Goal: Task Accomplishment & Management: Use online tool/utility

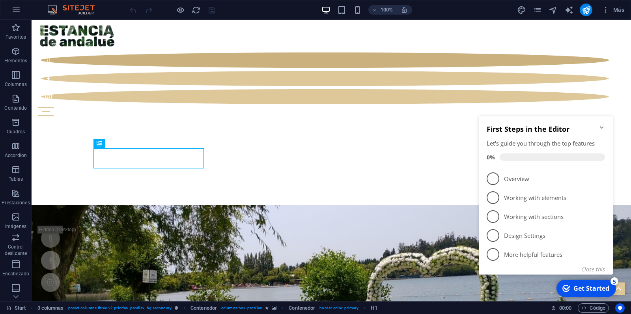
scroll to position [247, 0]
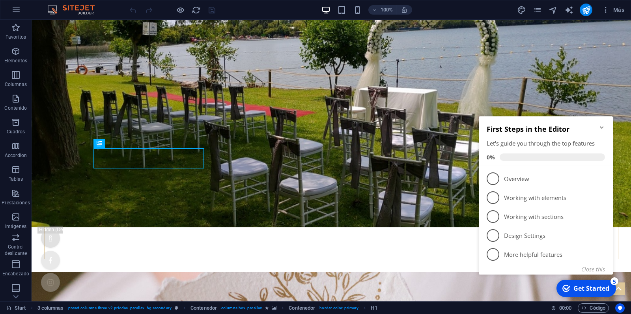
click at [532, 285] on div "checkmark Get Started 5 First Steps in the Editor Let's guide you through the t…" at bounding box center [546, 204] width 143 height 192
click at [601, 128] on icon "Minimize checklist" at bounding box center [601, 127] width 4 height 2
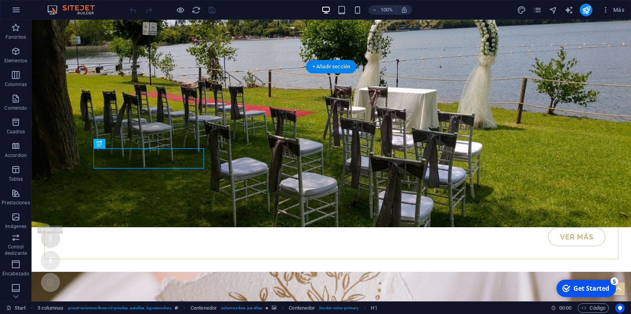
drag, startPoint x: 625, startPoint y: 125, endPoint x: 623, endPoint y: 210, distance: 85.1
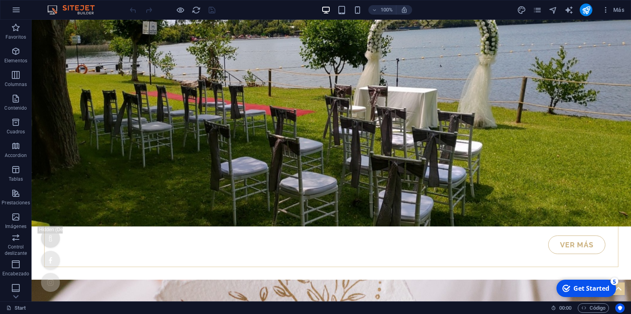
scroll to position [221, 0]
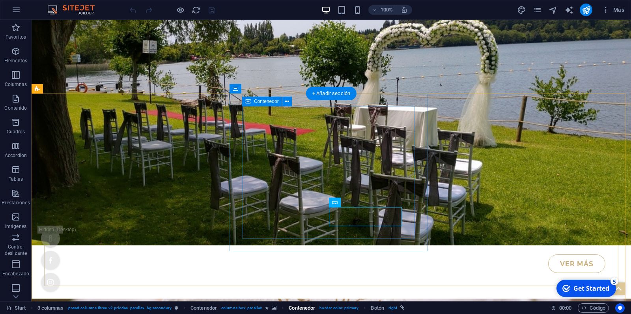
click at [327, 307] on span ". border-color-primary" at bounding box center [338, 307] width 40 height 9
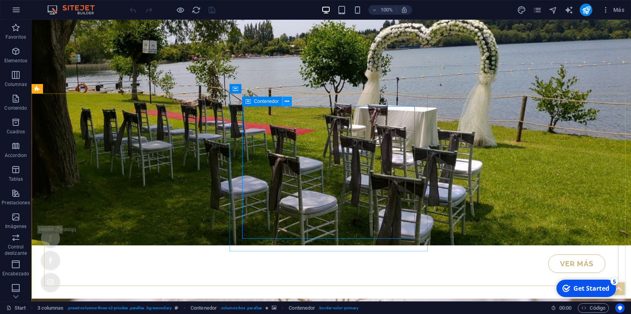
click at [288, 101] on icon at bounding box center [287, 101] width 4 height 8
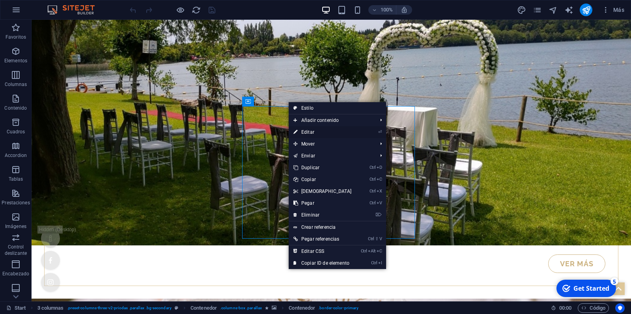
click at [310, 132] on link "⏎ Editar" at bounding box center [322, 132] width 68 height 12
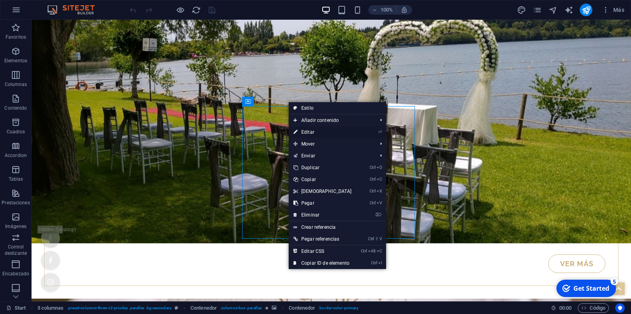
select select "%"
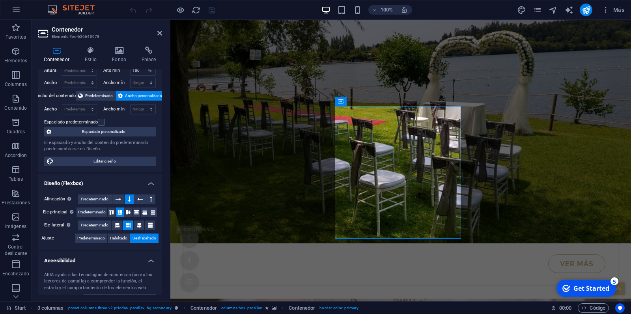
scroll to position [0, 0]
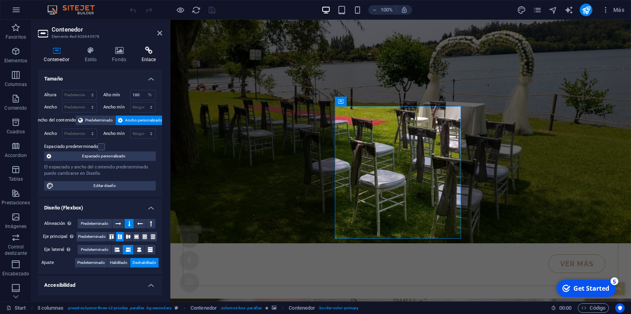
click at [147, 58] on h4 "Enlace" at bounding box center [148, 55] width 27 height 17
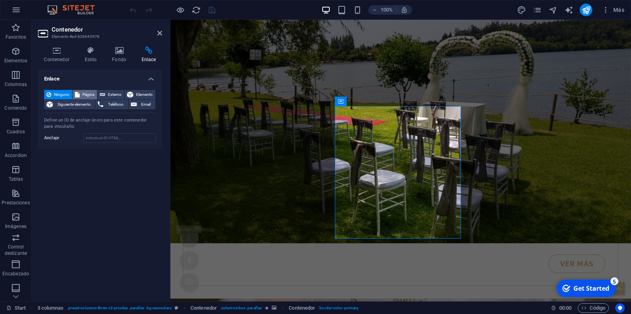
click at [88, 94] on span "Página" at bounding box center [88, 94] width 13 height 9
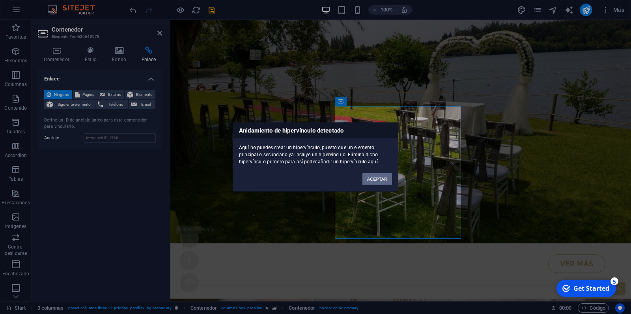
click at [377, 180] on button "ACEPTAR" at bounding box center [377, 179] width 30 height 12
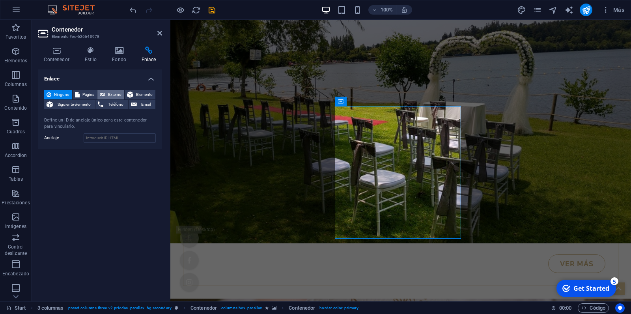
click at [114, 94] on span "Externo" at bounding box center [115, 94] width 14 height 9
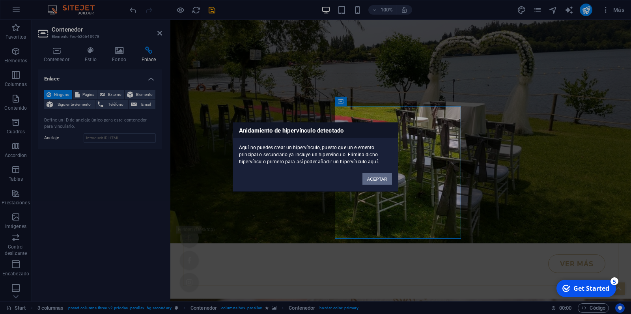
click at [386, 180] on button "ACEPTAR" at bounding box center [377, 179] width 30 height 12
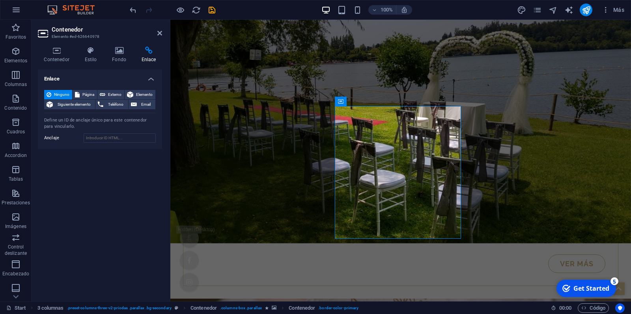
click at [84, 37] on h3 "Elemento #ed-626640978" at bounding box center [99, 36] width 95 height 7
click at [86, 35] on h3 "Elemento #ed-626640978" at bounding box center [99, 36] width 95 height 7
click at [54, 78] on h4 "Enlace" at bounding box center [100, 76] width 124 height 14
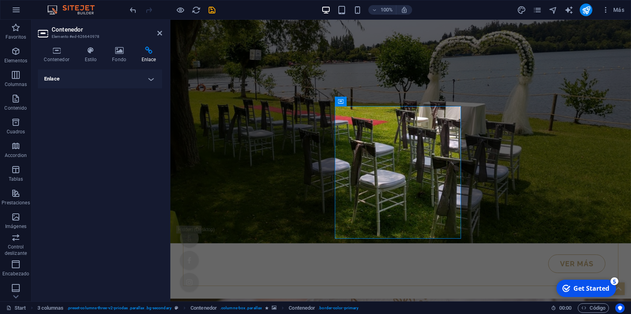
click at [60, 78] on h4 "Enlace" at bounding box center [100, 78] width 124 height 19
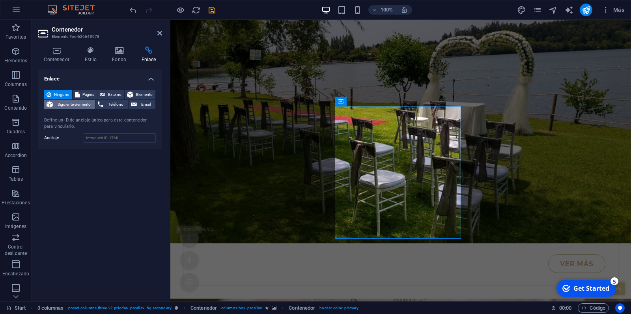
click at [74, 104] on span "Siguiente elemento" at bounding box center [73, 104] width 37 height 9
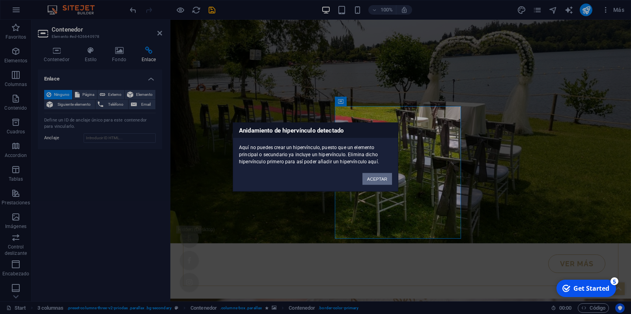
click at [376, 178] on button "ACEPTAR" at bounding box center [377, 179] width 30 height 12
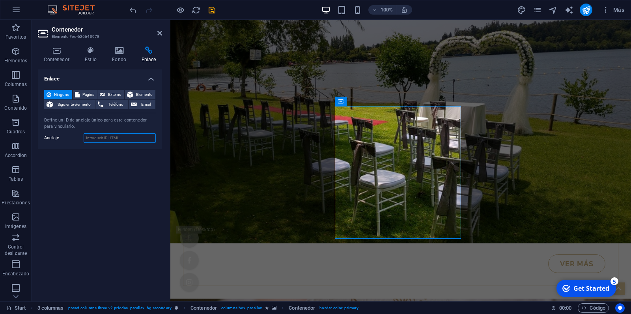
click at [87, 139] on input "Anclaje" at bounding box center [120, 137] width 72 height 9
click at [117, 55] on h4 "Fondo" at bounding box center [121, 55] width 30 height 17
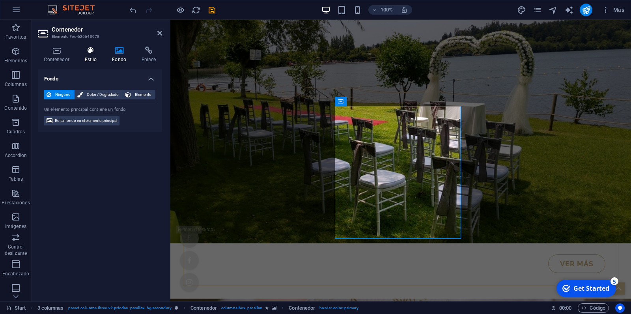
click at [93, 47] on icon at bounding box center [90, 51] width 24 height 8
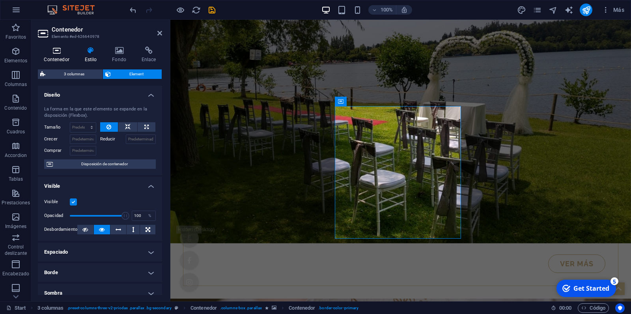
click at [52, 48] on icon at bounding box center [56, 51] width 37 height 8
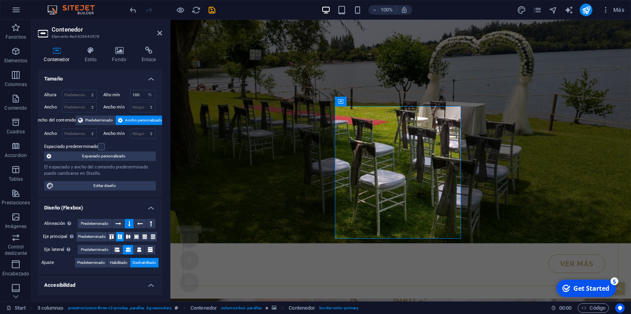
scroll to position [89, 0]
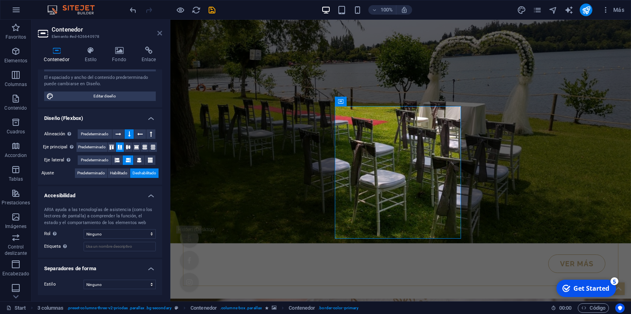
click at [161, 33] on icon at bounding box center [159, 33] width 5 height 6
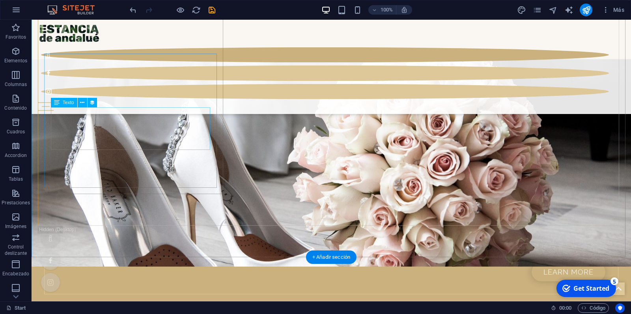
scroll to position [966, 0]
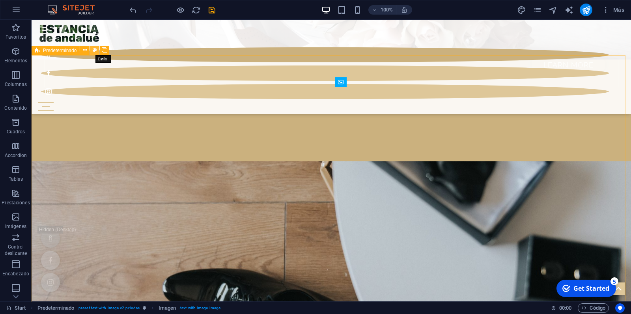
click at [95, 52] on icon at bounding box center [95, 50] width 4 height 8
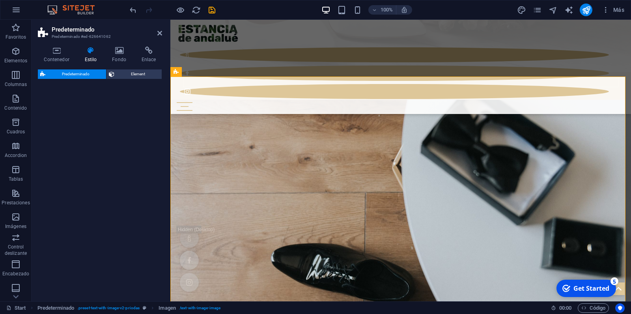
select select "rem"
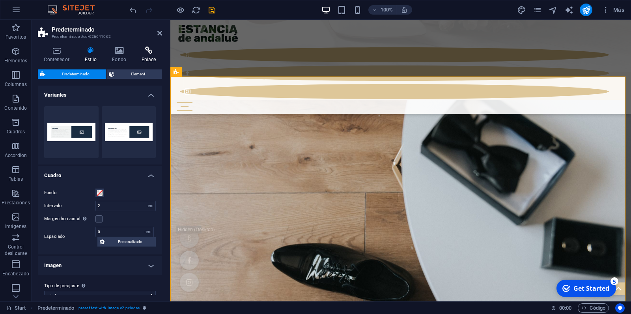
click at [150, 50] on icon at bounding box center [148, 51] width 27 height 8
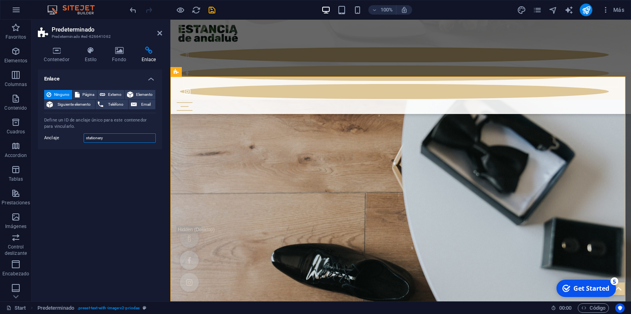
drag, startPoint x: 119, startPoint y: 139, endPoint x: 75, endPoint y: 135, distance: 44.3
click at [84, 135] on input "stationery" at bounding box center [120, 137] width 72 height 9
click at [128, 186] on div "Enlace Ninguno Página Externo Elemento Siguiente elemento Teléfono Email Página…" at bounding box center [100, 181] width 124 height 225
click at [111, 136] on input "Anclaje" at bounding box center [120, 137] width 72 height 9
paste input "stationery"
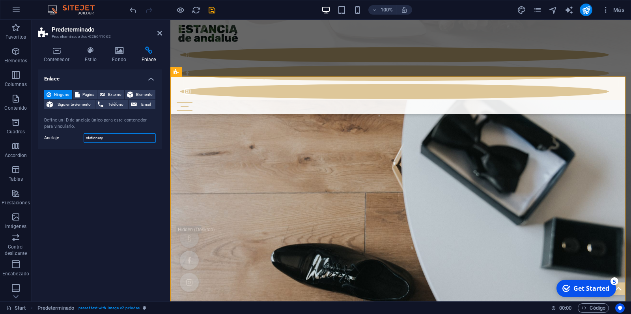
type input "stationery"
click at [124, 166] on div "Enlace Ninguno Página Externo Elemento Siguiente elemento Teléfono Email Página…" at bounding box center [100, 181] width 124 height 225
drag, startPoint x: 157, startPoint y: 35, endPoint x: 147, endPoint y: 27, distance: 12.7
click at [157, 35] on icon at bounding box center [159, 33] width 5 height 6
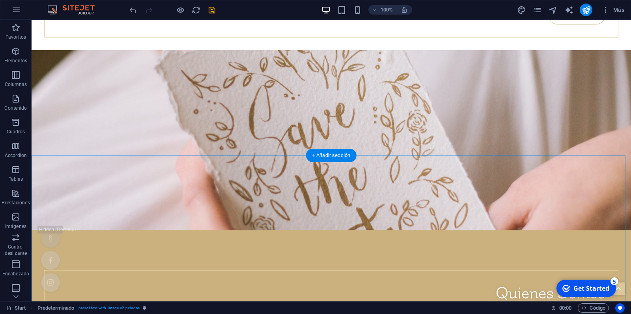
scroll to position [221, 0]
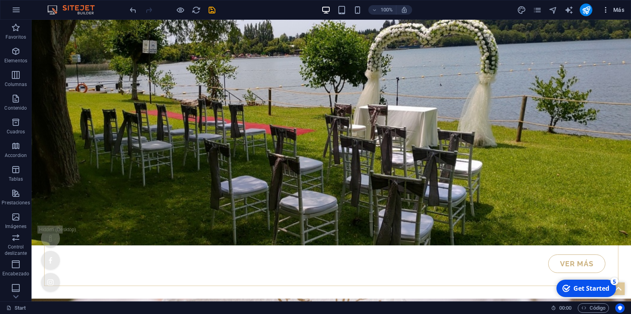
click at [619, 12] on span "Más" at bounding box center [612, 10] width 22 height 8
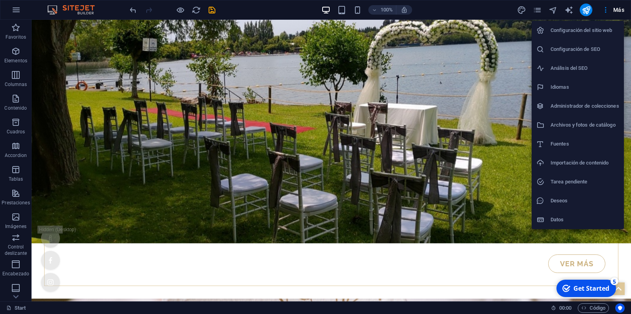
click at [470, 5] on div at bounding box center [315, 157] width 631 height 314
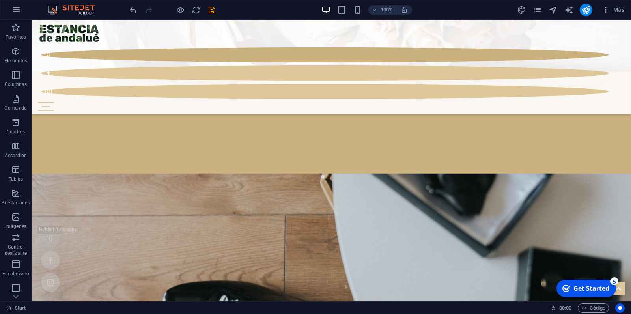
scroll to position [979, 0]
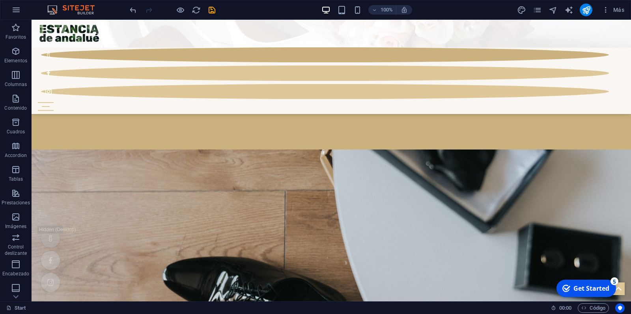
drag, startPoint x: 630, startPoint y: 51, endPoint x: 579, endPoint y: 25, distance: 57.1
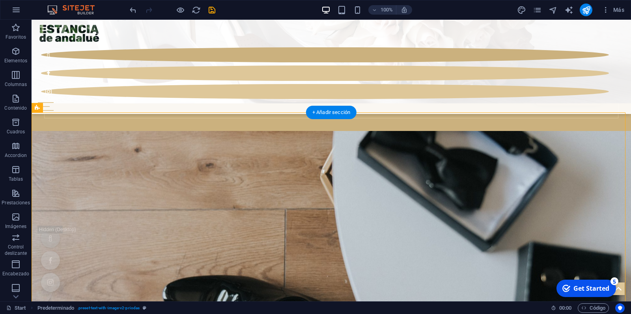
scroll to position [896, 0]
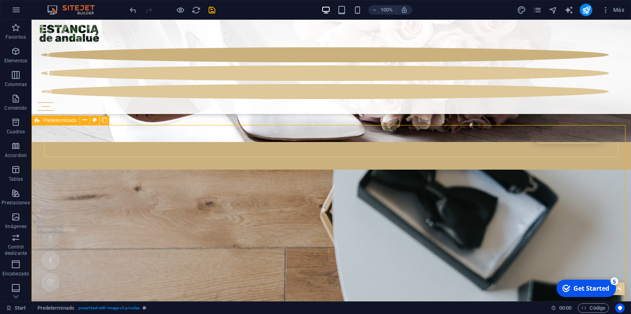
click at [63, 122] on span "Predeterminado" at bounding box center [59, 120] width 33 height 5
click at [86, 122] on icon at bounding box center [85, 120] width 4 height 8
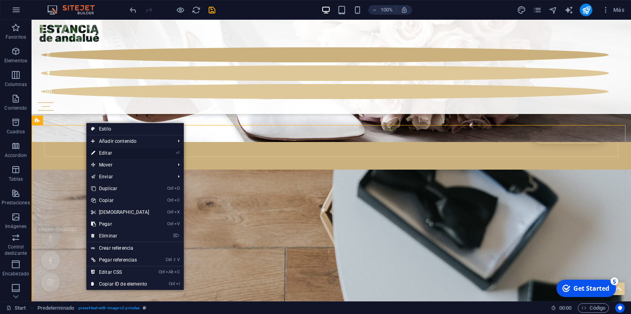
click at [117, 153] on link "⏎ Editar" at bounding box center [120, 153] width 68 height 12
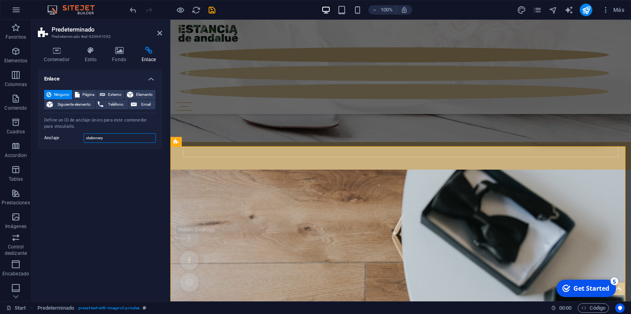
drag, startPoint x: 108, startPoint y: 138, endPoint x: 69, endPoint y: 135, distance: 39.5
click at [84, 135] on input "stationery" at bounding box center [120, 137] width 72 height 9
type input "W"
type input "q"
type input "Abouts"
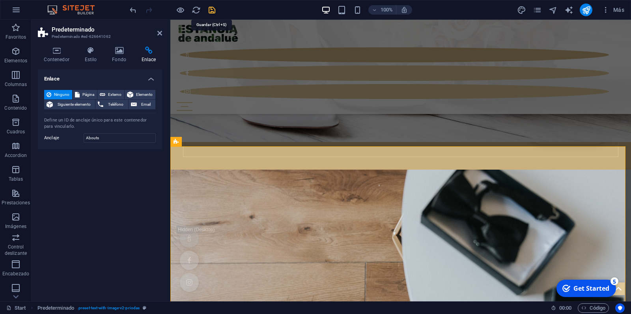
click at [213, 12] on icon "save" at bounding box center [211, 10] width 9 height 9
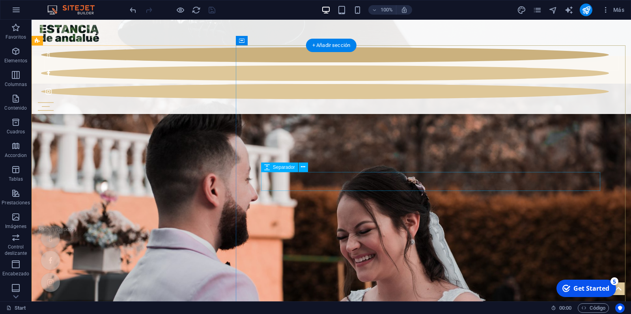
scroll to position [1227, 0]
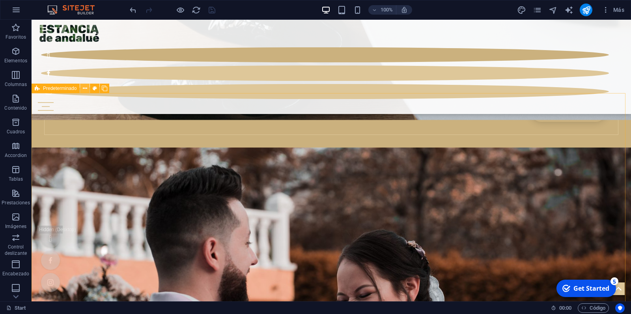
click at [84, 89] on icon at bounding box center [85, 88] width 4 height 8
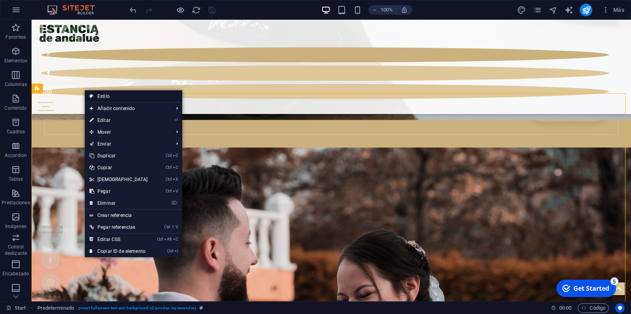
click at [93, 95] on icon at bounding box center [91, 96] width 4 height 12
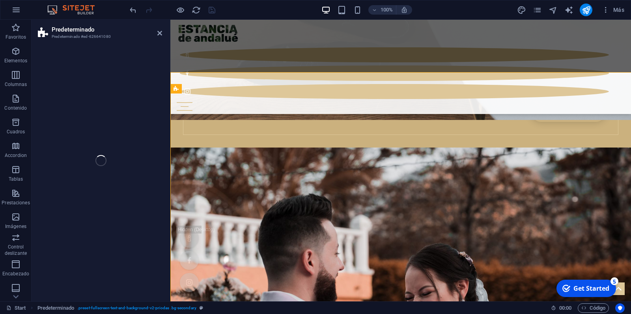
select select "rem"
select select "vw"
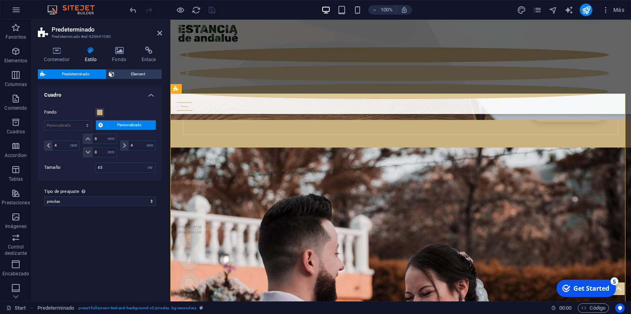
scroll to position [1248, 0]
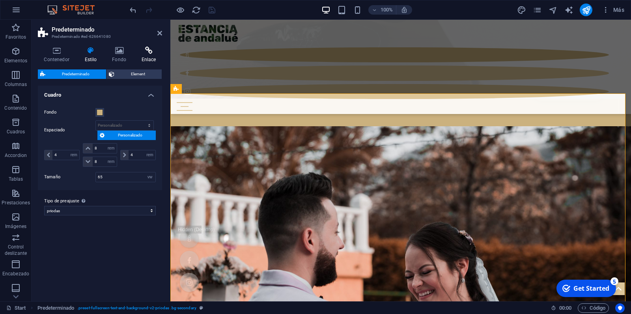
click at [148, 49] on icon at bounding box center [148, 51] width 27 height 8
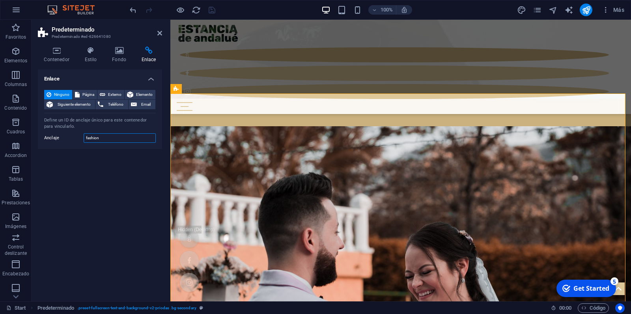
drag, startPoint x: 104, startPoint y: 136, endPoint x: 82, endPoint y: 135, distance: 22.1
click at [84, 135] on input "fashion" at bounding box center [120, 137] width 72 height 9
click at [147, 78] on h4 "Enlace" at bounding box center [100, 76] width 124 height 14
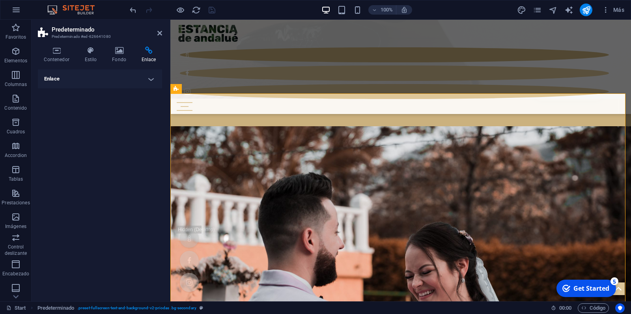
click at [147, 78] on h4 "Enlace" at bounding box center [100, 78] width 124 height 19
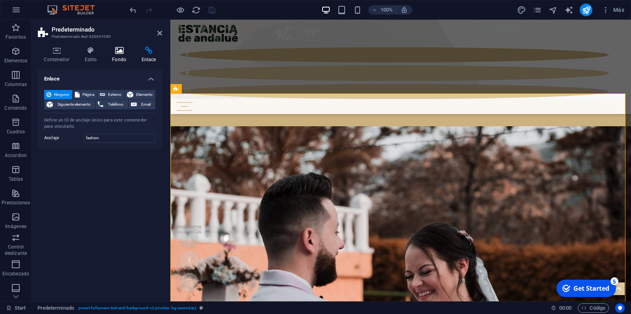
click at [120, 60] on h4 "Fondo" at bounding box center [121, 55] width 30 height 17
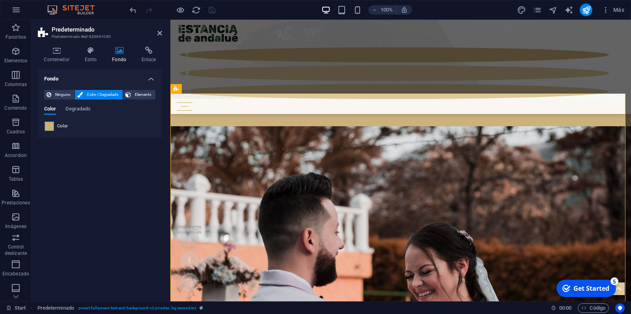
click at [163, 33] on aside "Predeterminado Predeterminado #ed-626641080 Contenedor Estilo Fondo Enlace Tama…" at bounding box center [101, 160] width 139 height 281
click at [161, 33] on icon at bounding box center [159, 33] width 5 height 6
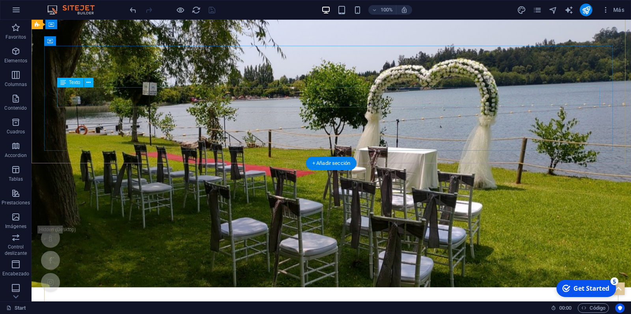
scroll to position [0, 0]
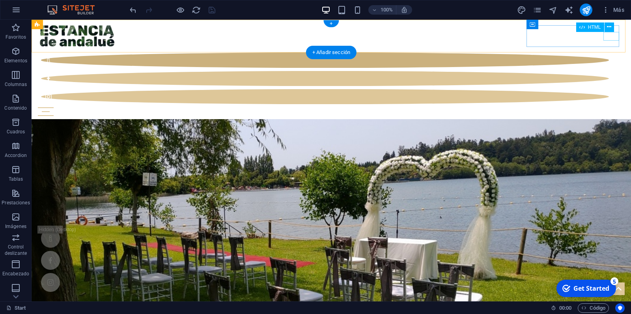
click at [612, 107] on div at bounding box center [331, 111] width 586 height 9
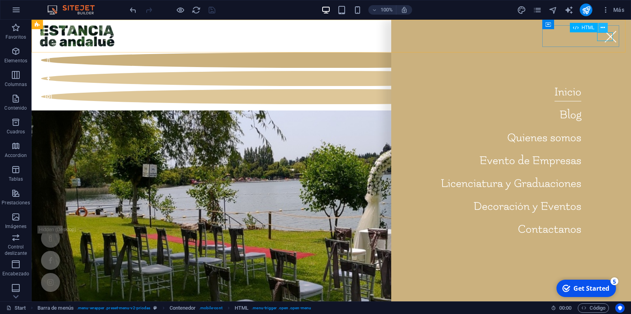
click at [605, 27] on button at bounding box center [602, 27] width 9 height 9
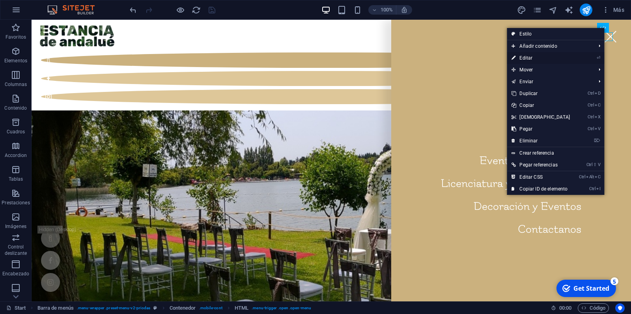
click at [532, 58] on link "⏎ Editar" at bounding box center [540, 58] width 68 height 12
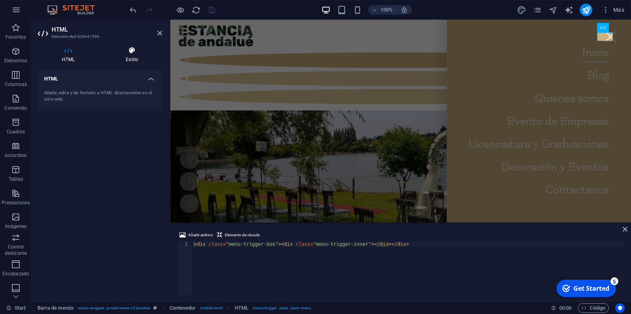
click at [129, 52] on icon at bounding box center [132, 51] width 60 height 8
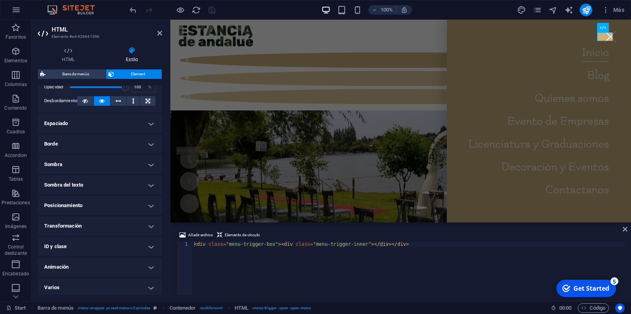
scroll to position [130, 0]
click at [147, 203] on h4 "Posicionamiento" at bounding box center [100, 203] width 124 height 19
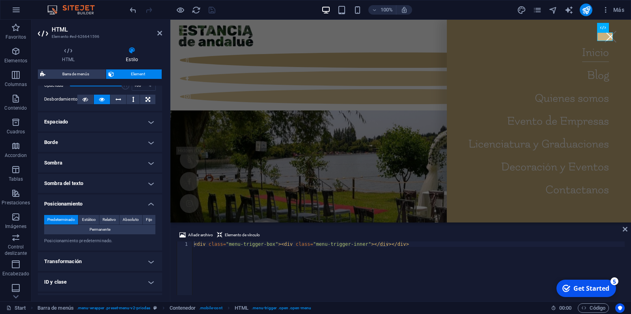
click at [147, 203] on h4 "Posicionamiento" at bounding box center [100, 201] width 124 height 14
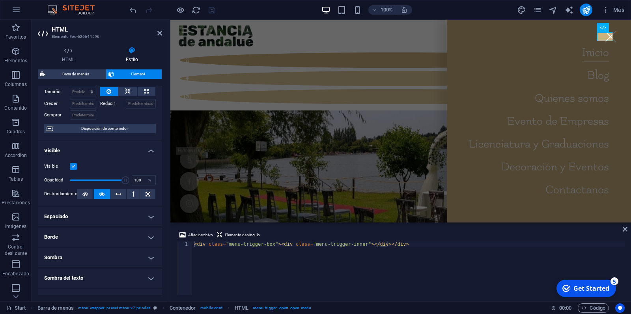
scroll to position [0, 0]
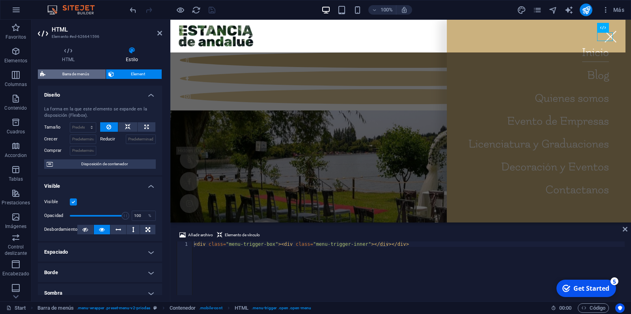
click at [84, 74] on span "Barra de menús" at bounding box center [76, 73] width 56 height 9
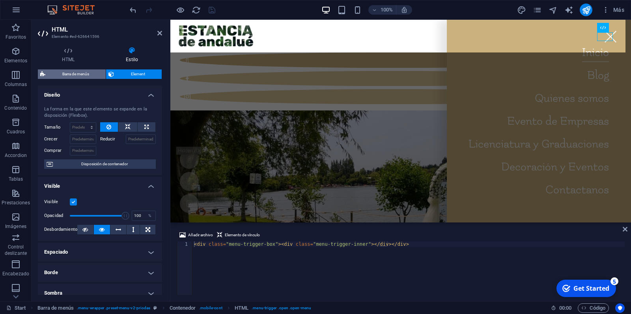
select select "rem"
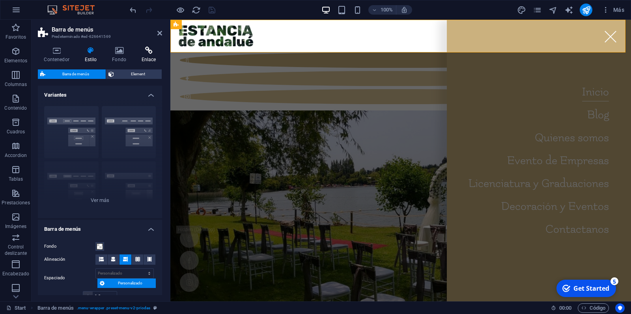
click at [147, 51] on icon at bounding box center [148, 51] width 27 height 8
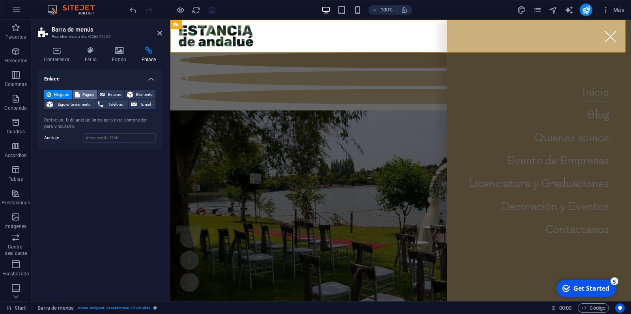
click at [91, 93] on span "Página" at bounding box center [88, 94] width 13 height 9
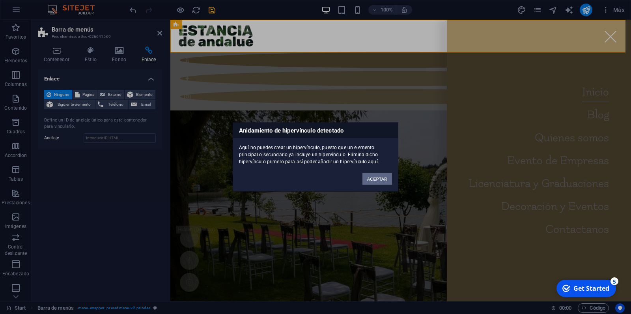
click at [376, 178] on button "ACEPTAR" at bounding box center [377, 179] width 30 height 12
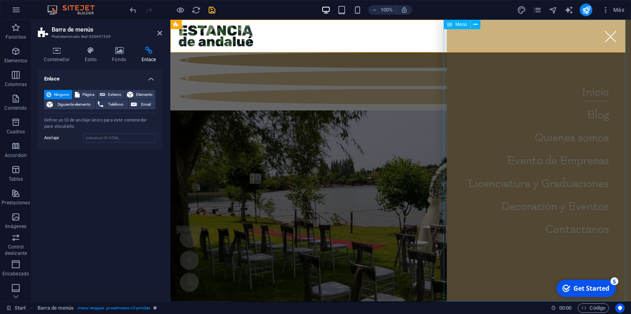
click at [596, 112] on nav "Inicio Blog Quienes somos Evento de Empresas Licenciatura y Graduaciones Decora…" at bounding box center [539, 160] width 184 height 281
click at [604, 37] on div at bounding box center [610, 36] width 16 height 9
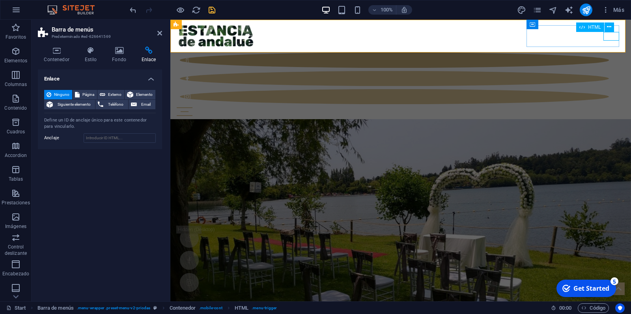
click at [609, 107] on div at bounding box center [401, 111] width 448 height 9
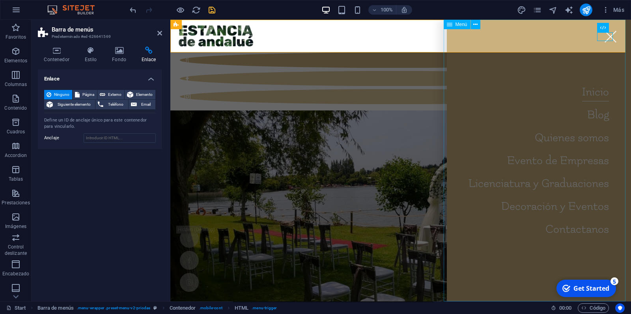
click at [454, 26] on div "Menú" at bounding box center [456, 24] width 27 height 9
click at [478, 25] on button at bounding box center [475, 24] width 9 height 9
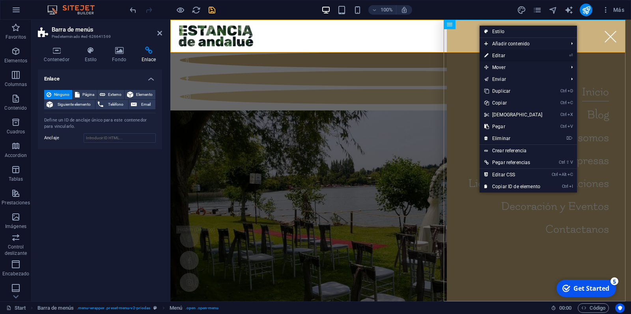
click at [501, 56] on link "⏎ Editar" at bounding box center [513, 56] width 68 height 12
select select
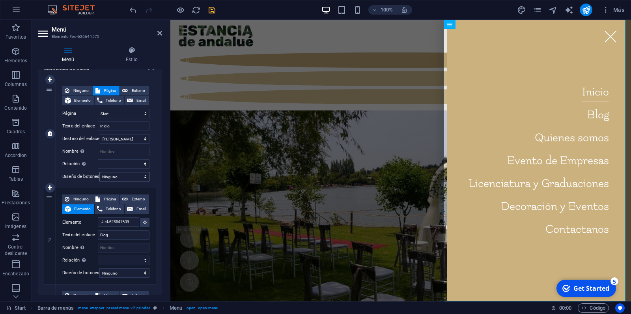
scroll to position [75, 0]
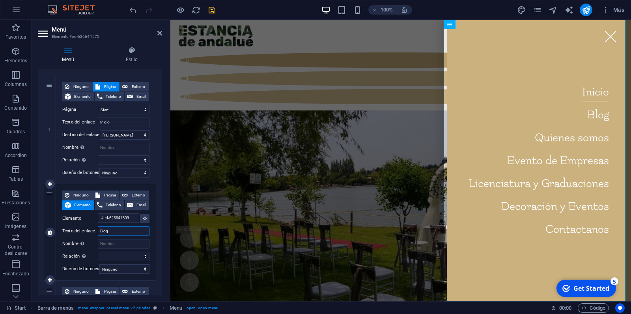
drag, startPoint x: 119, startPoint y: 232, endPoint x: 96, endPoint y: 231, distance: 23.3
click at [98, 231] on input "Blog" at bounding box center [124, 230] width 52 height 9
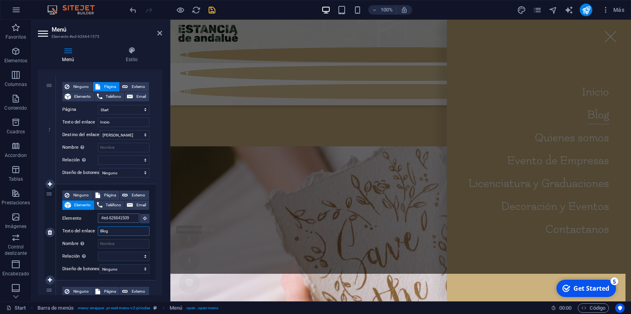
scroll to position [672, 0]
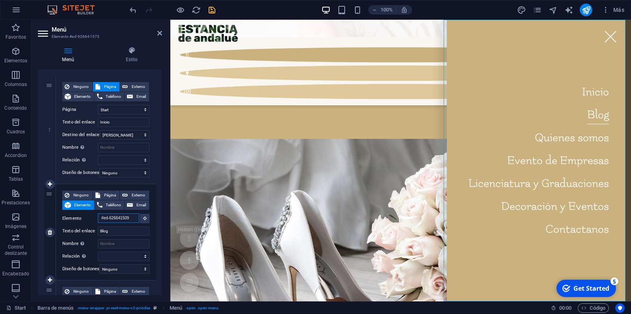
click at [129, 218] on input "#ed-626641509" at bounding box center [118, 217] width 41 height 9
drag, startPoint x: 118, startPoint y: 218, endPoint x: 142, endPoint y: 218, distance: 24.0
click at [139, 218] on input "#ed-626641509" at bounding box center [118, 217] width 41 height 9
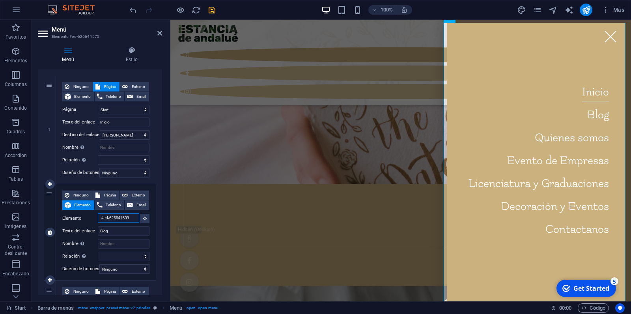
scroll to position [672, 0]
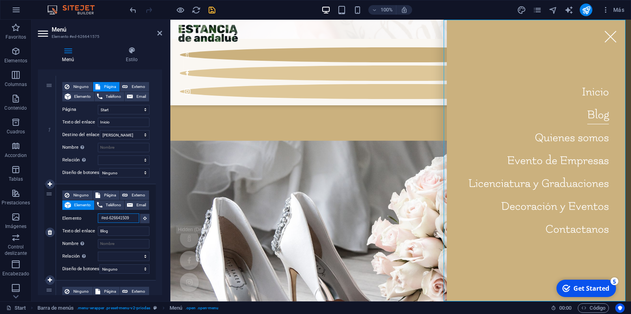
click at [129, 218] on input "#ed-626641509" at bounding box center [118, 217] width 41 height 9
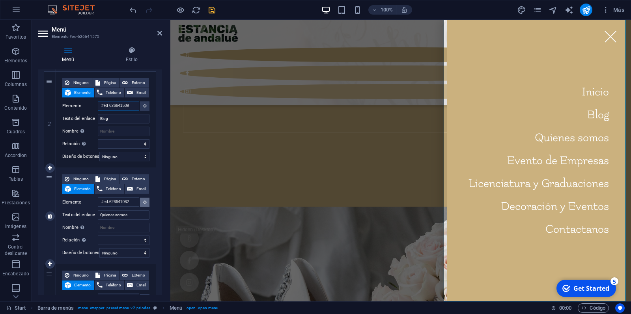
scroll to position [294, 0]
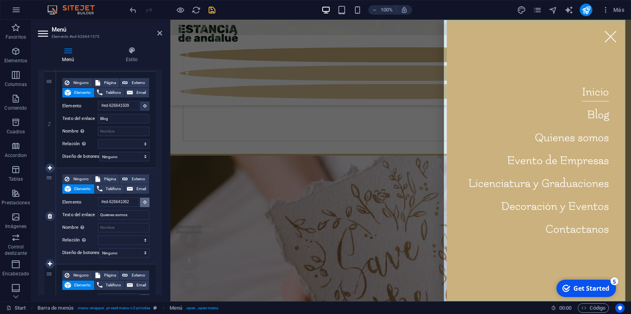
click at [140, 201] on button at bounding box center [144, 201] width 9 height 9
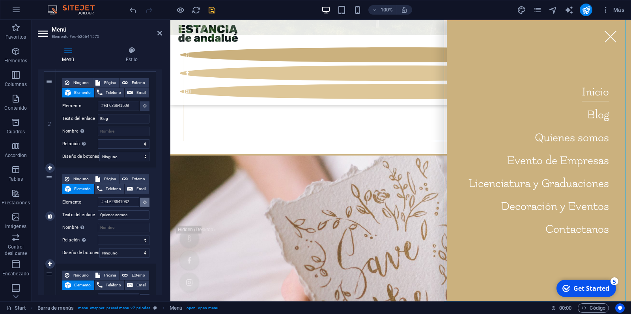
click at [140, 201] on button at bounding box center [144, 201] width 9 height 9
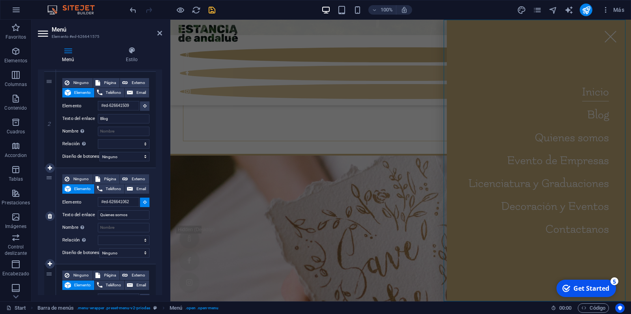
click at [140, 201] on button at bounding box center [144, 201] width 9 height 9
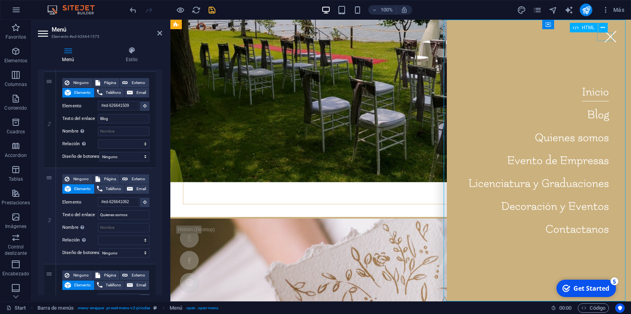
click at [603, 37] on div at bounding box center [610, 36] width 16 height 9
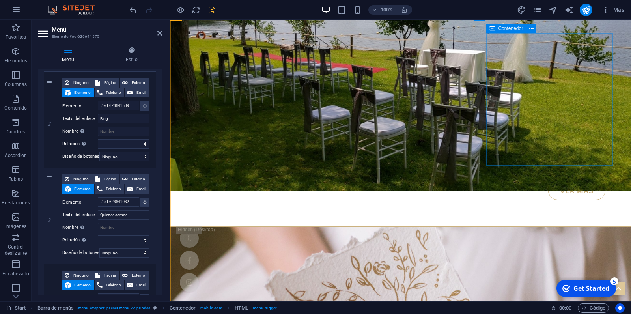
scroll to position [0, 0]
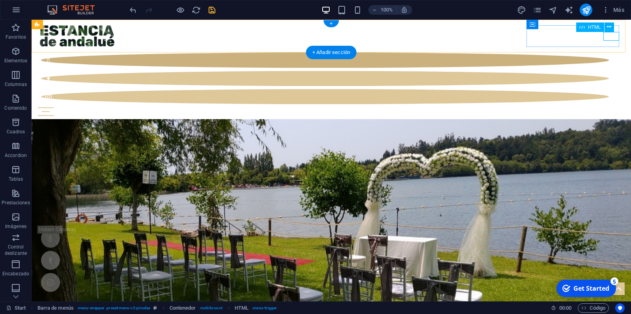
click at [611, 107] on div at bounding box center [331, 111] width 586 height 9
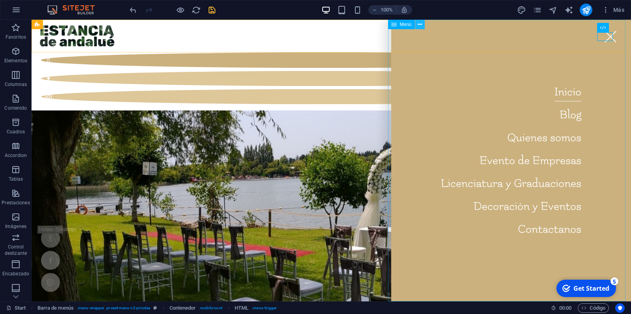
click at [423, 24] on button at bounding box center [419, 24] width 9 height 9
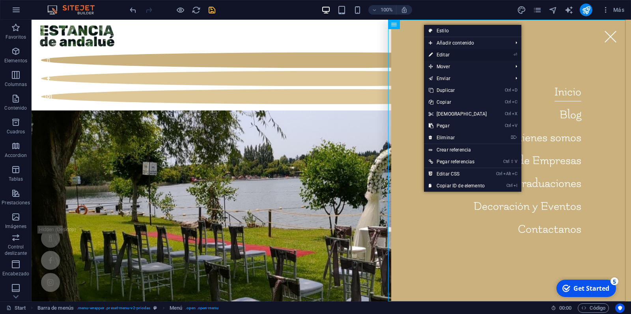
click at [441, 55] on link "⏎ Editar" at bounding box center [458, 55] width 68 height 12
select select
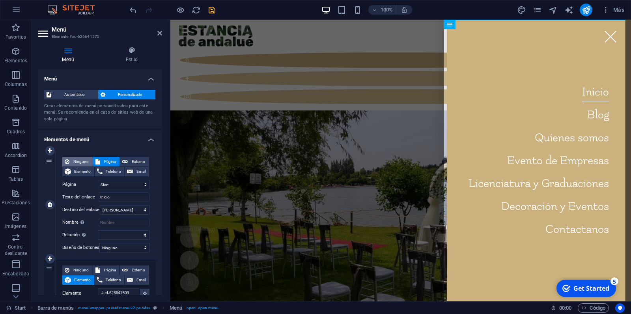
click at [84, 162] on span "Ninguno" at bounding box center [81, 161] width 19 height 9
select select
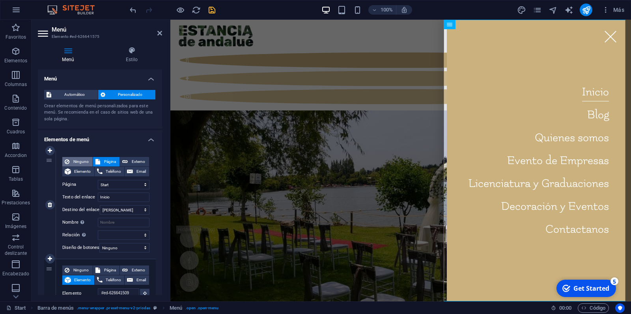
select select
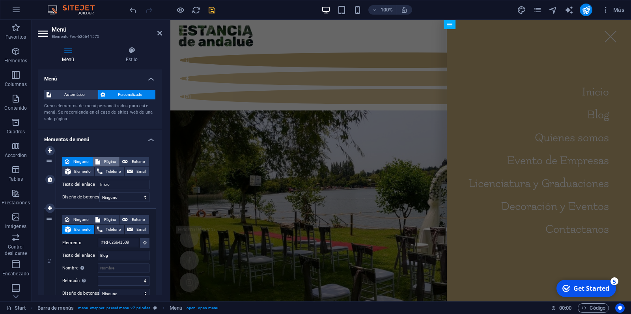
click at [109, 159] on span "Página" at bounding box center [109, 161] width 15 height 9
select select
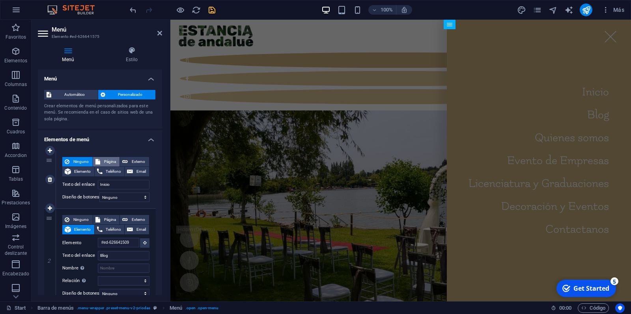
select select
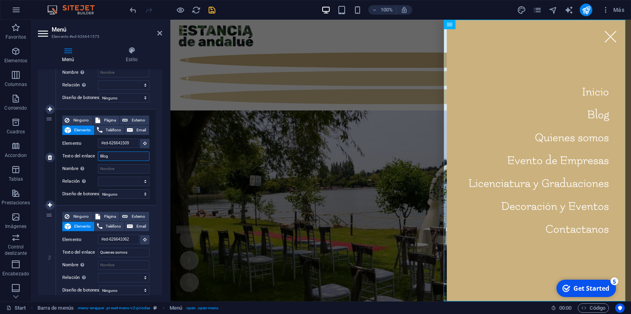
click at [124, 157] on input "Blog" at bounding box center [124, 155] width 52 height 9
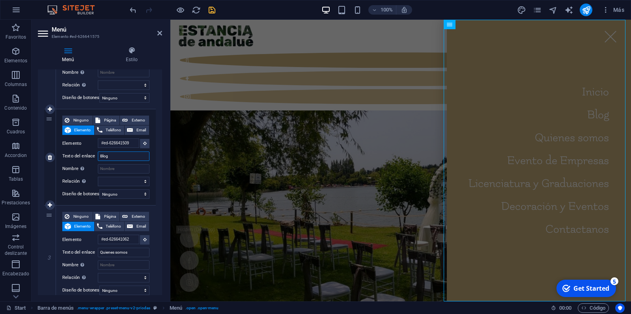
type input "Blogg"
select select
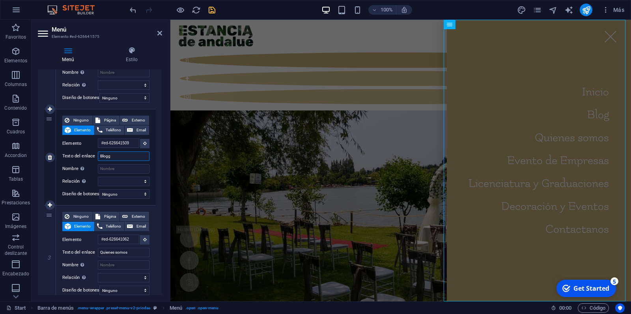
select select
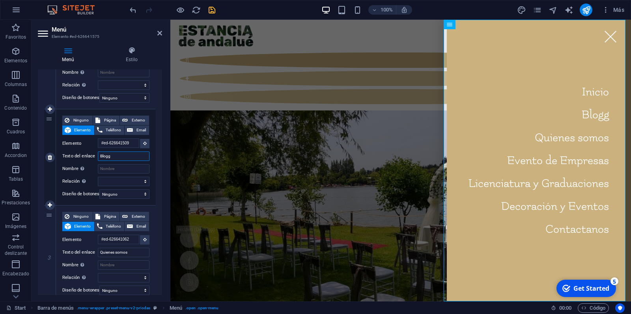
type input "Blog"
select select
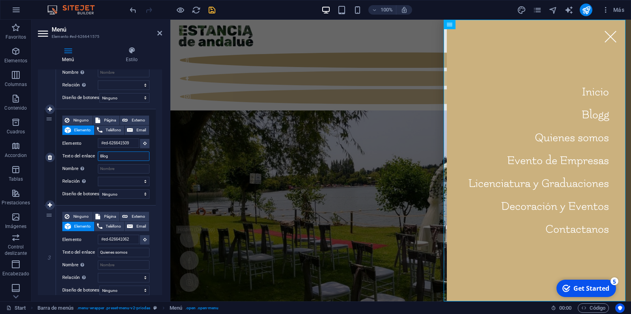
select select
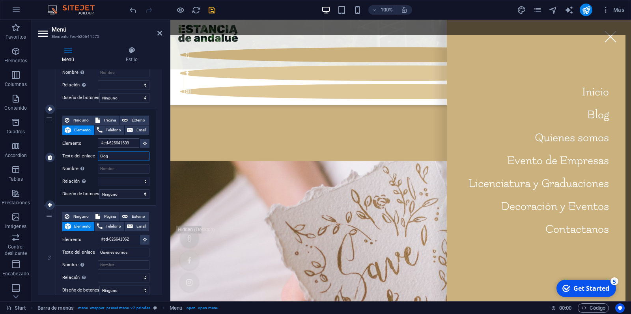
scroll to position [672, 0]
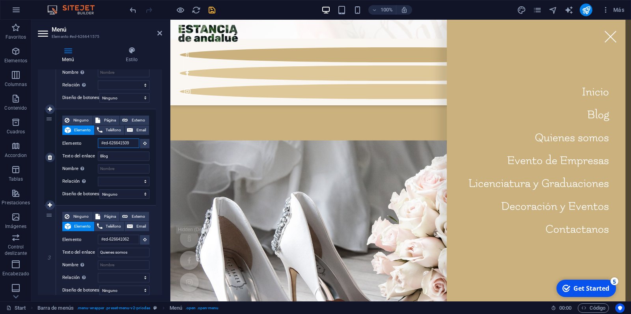
click at [109, 143] on input "#ed-626641509" at bounding box center [118, 142] width 41 height 9
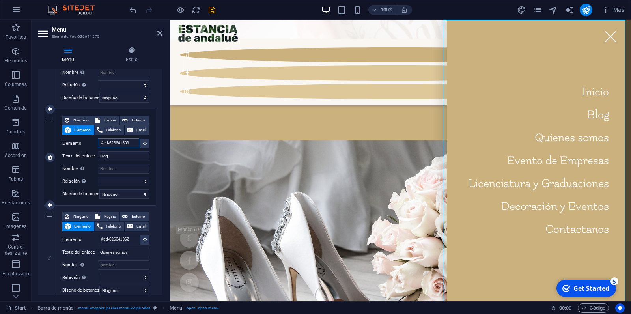
click at [109, 143] on input "#ed-626641509" at bounding box center [118, 142] width 41 height 9
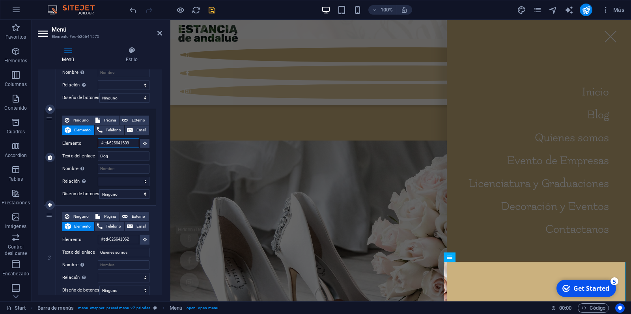
scroll to position [0, 0]
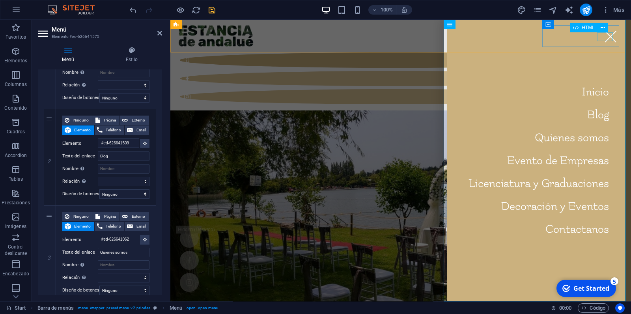
click at [608, 41] on div at bounding box center [610, 36] width 16 height 9
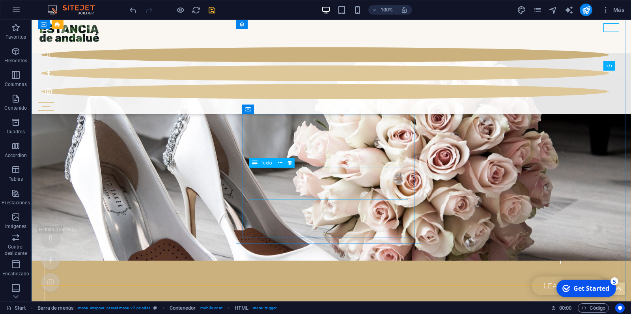
scroll to position [538, 0]
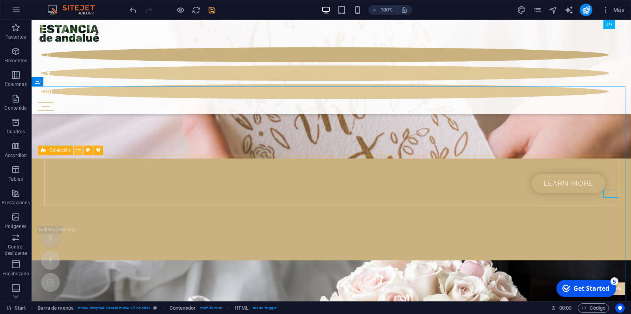
click at [78, 151] on icon at bounding box center [78, 150] width 4 height 8
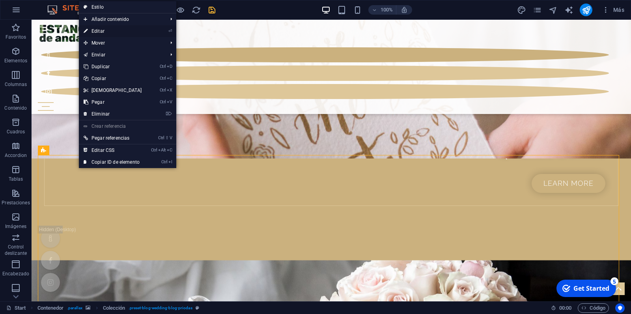
click at [122, 31] on link "⏎ Editar" at bounding box center [113, 31] width 68 height 12
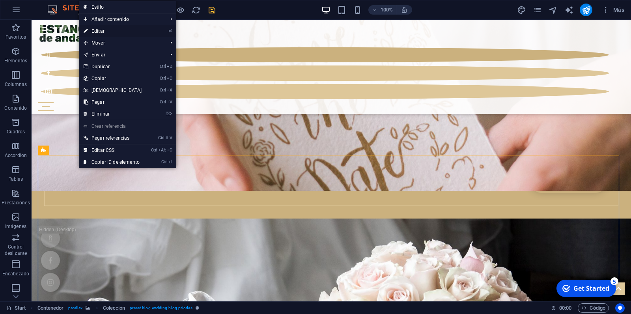
select select "columns.publishing_date_DESC"
select select "columns.status"
select select "columns.publishing_date"
select select "past"
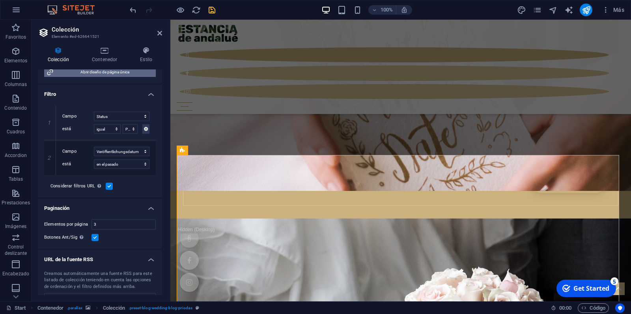
scroll to position [187, 0]
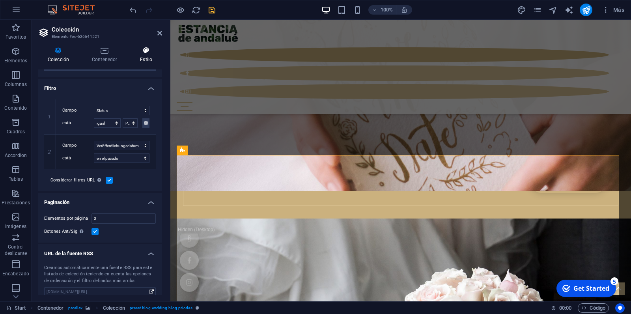
click at [142, 56] on h4 "Estilo" at bounding box center [146, 55] width 32 height 17
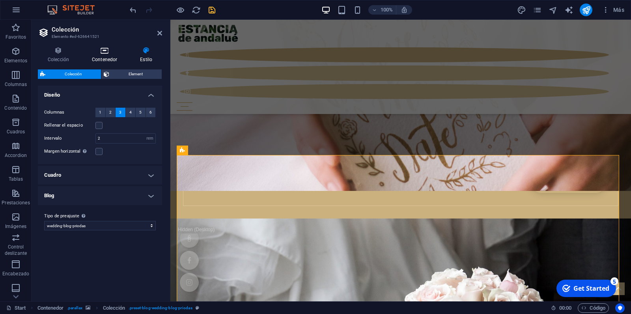
click at [102, 56] on h4 "Contenedor" at bounding box center [106, 55] width 48 height 17
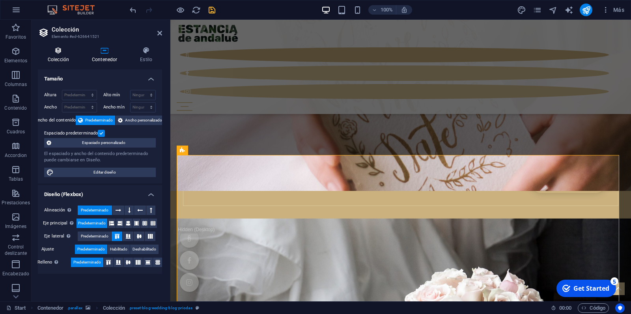
click at [60, 54] on icon at bounding box center [58, 51] width 41 height 8
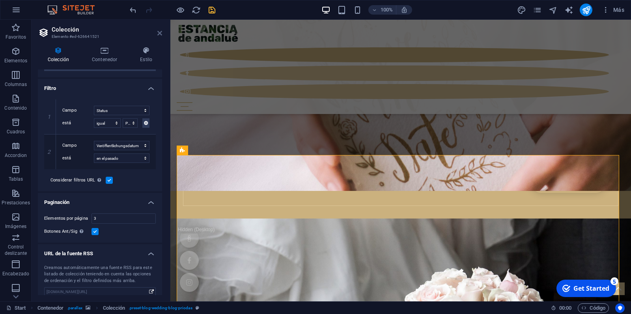
click at [158, 31] on icon at bounding box center [159, 33] width 5 height 6
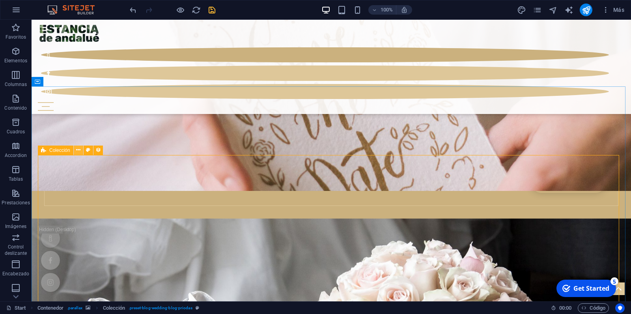
click at [76, 151] on icon at bounding box center [78, 150] width 4 height 8
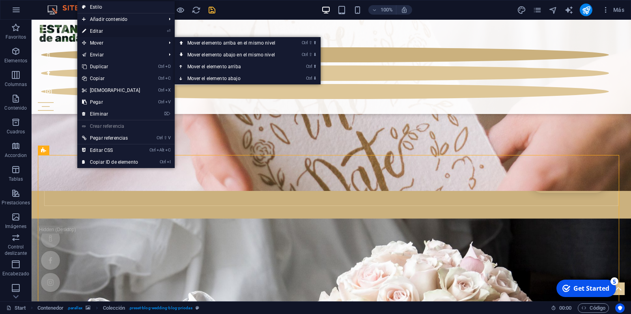
click at [99, 32] on link "⏎ Editar" at bounding box center [111, 31] width 68 height 12
select select "columns.publishing_date_DESC"
select select "columns.status"
select select "columns.publishing_date"
select select "past"
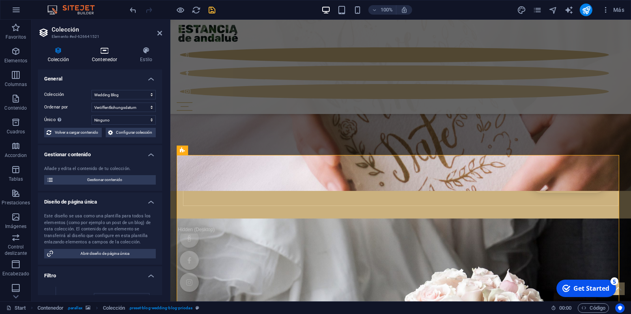
click at [104, 50] on icon at bounding box center [104, 51] width 45 height 8
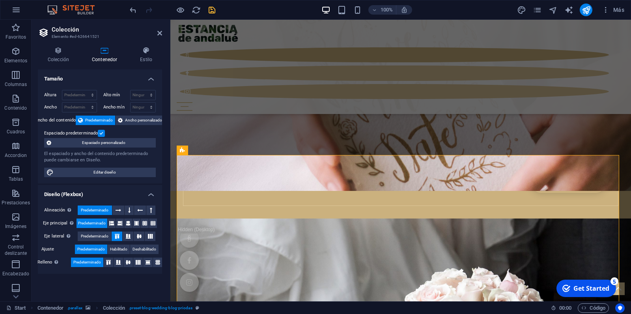
click at [87, 35] on h3 "Elemento #ed-626641521" at bounding box center [99, 36] width 95 height 7
click at [117, 32] on h2 "Colección" at bounding box center [107, 29] width 110 height 7
click at [216, 151] on icon at bounding box center [217, 150] width 4 height 8
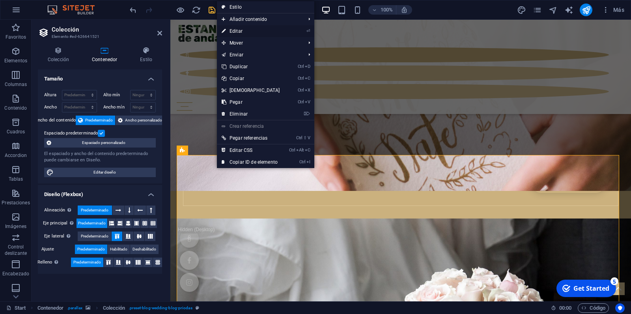
click at [240, 30] on link "⏎ Editar" at bounding box center [251, 31] width 68 height 12
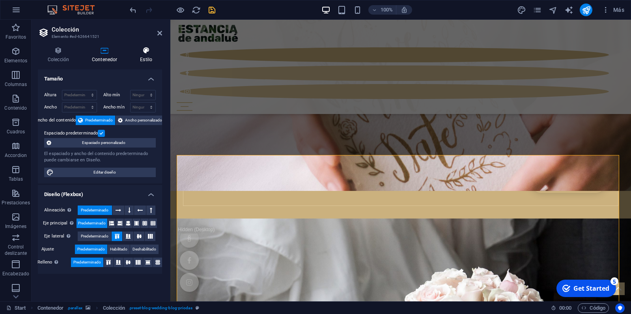
click at [145, 53] on icon at bounding box center [146, 51] width 32 height 8
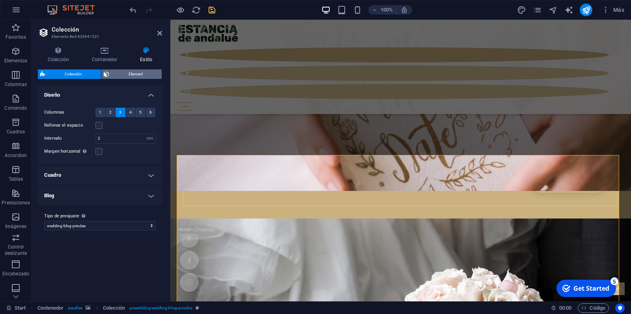
click at [137, 71] on span "Element" at bounding box center [136, 73] width 48 height 9
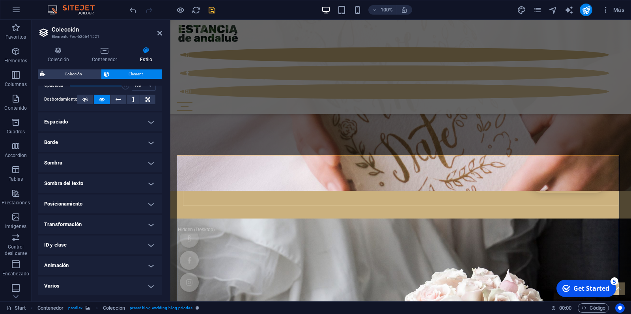
scroll to position [0, 0]
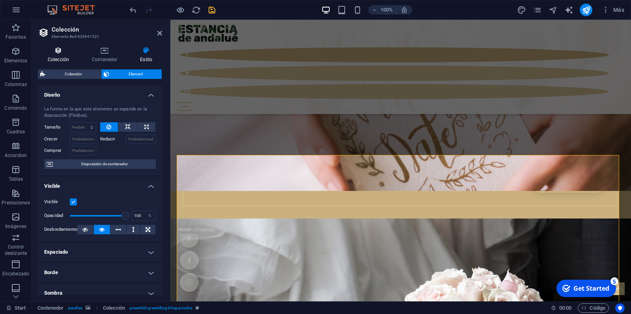
click at [55, 52] on icon at bounding box center [58, 51] width 41 height 8
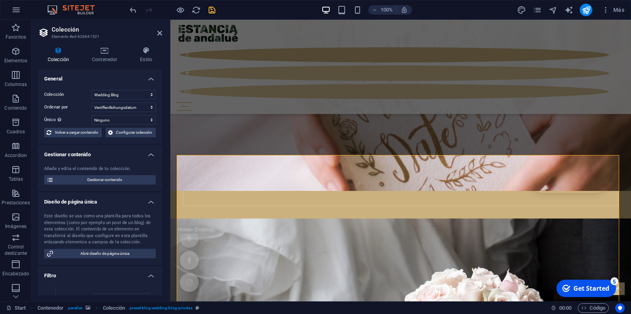
click at [157, 31] on h2 "Colección" at bounding box center [107, 29] width 110 height 7
click at [159, 33] on icon at bounding box center [159, 33] width 5 height 6
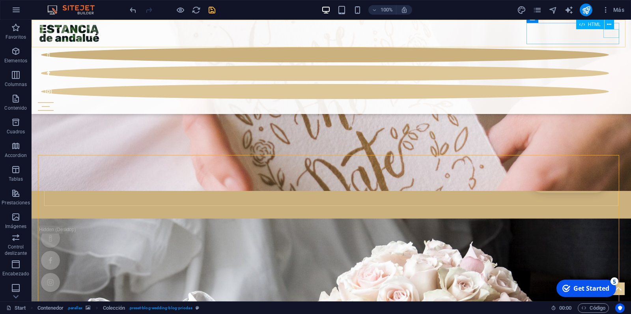
click at [614, 102] on div at bounding box center [331, 106] width 586 height 9
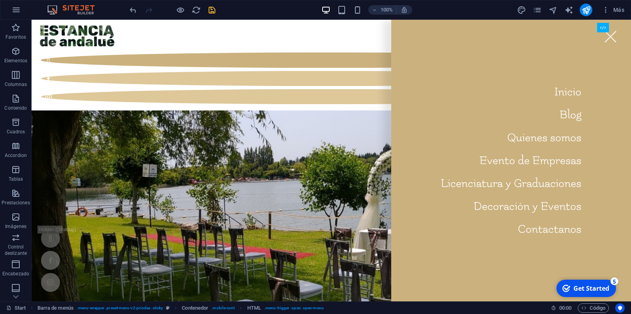
drag, startPoint x: 629, startPoint y: 79, endPoint x: 657, endPoint y: 34, distance: 53.1
click at [396, 24] on icon at bounding box center [394, 24] width 6 height 9
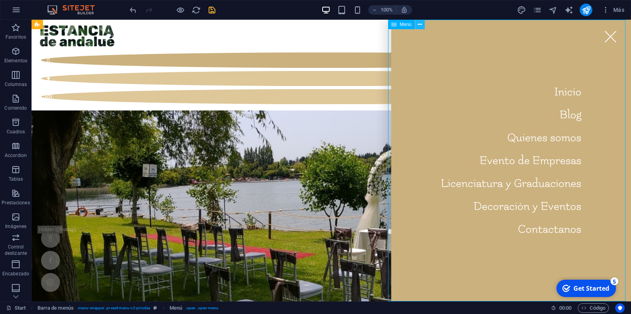
click at [420, 26] on icon at bounding box center [419, 24] width 4 height 8
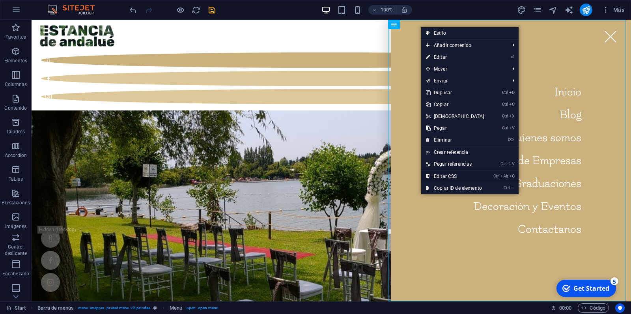
click at [461, 175] on link "Ctrl Alt C Editar CSS" at bounding box center [455, 176] width 68 height 12
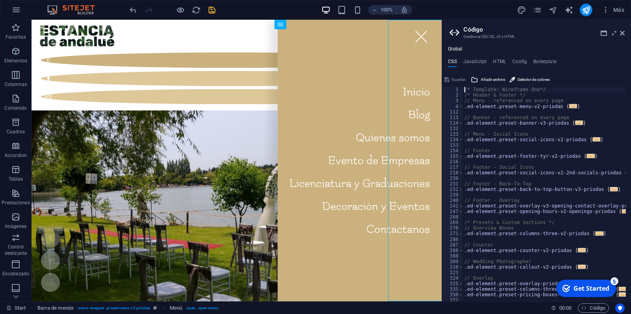
type textarea ".ed-menu.open { z-index: 100; }"
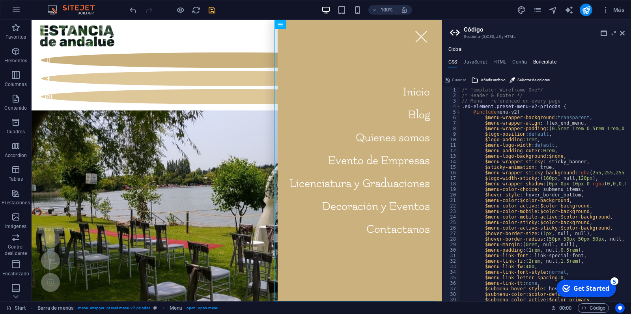
click at [541, 61] on h4 "Boilerplate" at bounding box center [544, 63] width 23 height 9
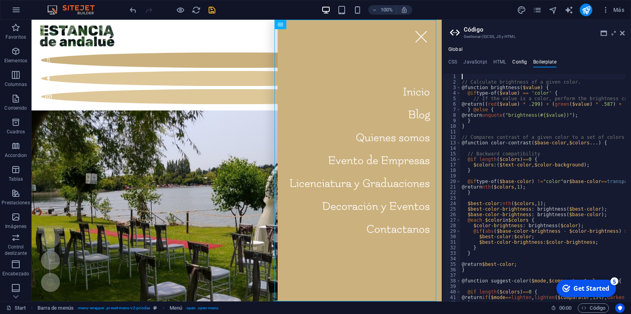
click at [519, 60] on h4 "Config" at bounding box center [519, 63] width 15 height 9
type textarea "$color-background: #ffffff;"
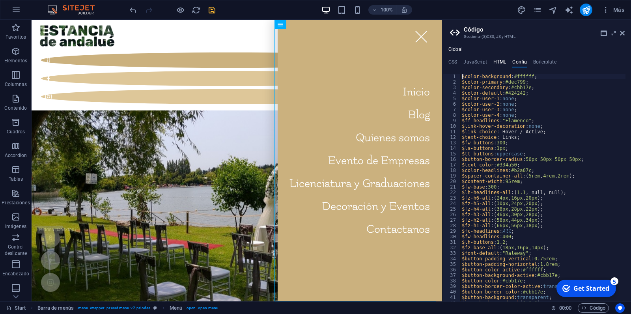
click at [499, 60] on h4 "HTML" at bounding box center [499, 63] width 13 height 9
type textarea "{{content}}"
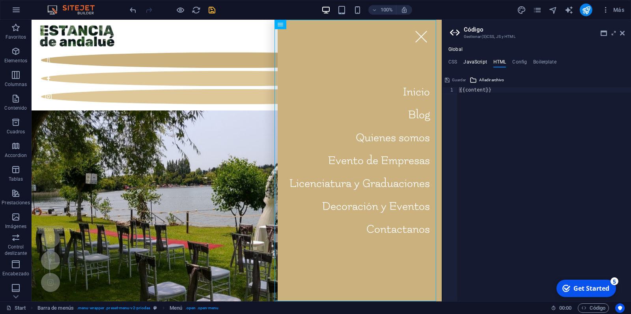
click at [469, 60] on h4 "JavaScript" at bounding box center [474, 63] width 23 height 9
type textarea "/* JS for preset "Menu V2" */"
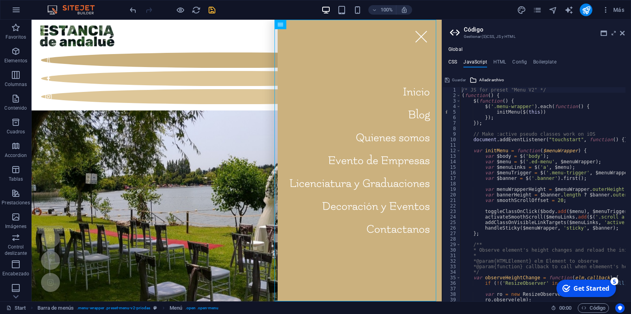
click at [452, 60] on h4 "CSS" at bounding box center [452, 63] width 9 height 9
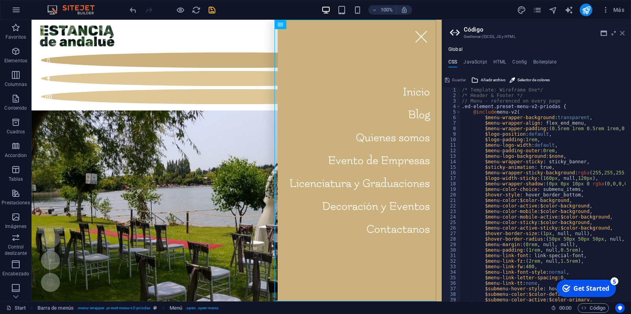
click at [624, 33] on icon at bounding box center [622, 33] width 5 height 6
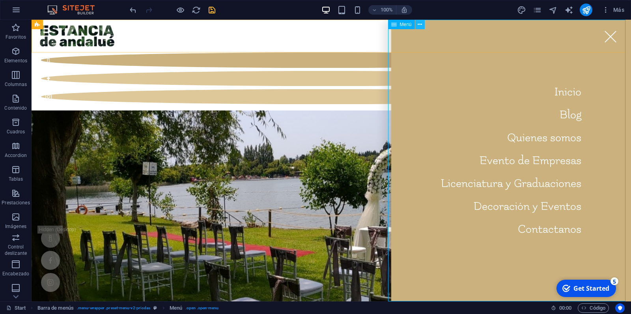
click at [421, 23] on icon at bounding box center [419, 24] width 4 height 8
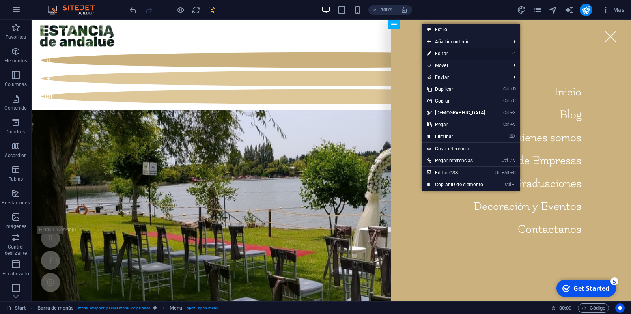
click at [446, 54] on link "⏎ Editar" at bounding box center [456, 54] width 68 height 12
select select
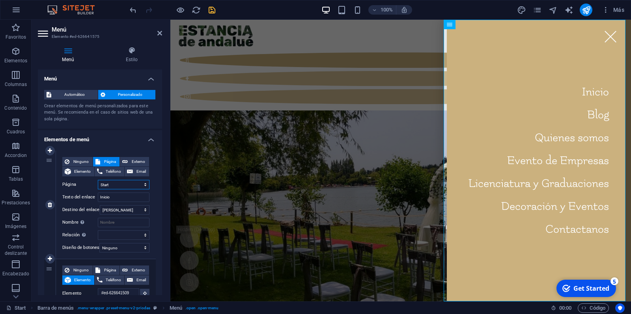
click at [98, 180] on select "Start Subpage Legal Notice Privacy" at bounding box center [124, 184] width 52 height 9
select select "1"
click option "Subpage" at bounding box center [0, 0] width 0 height 0
select select
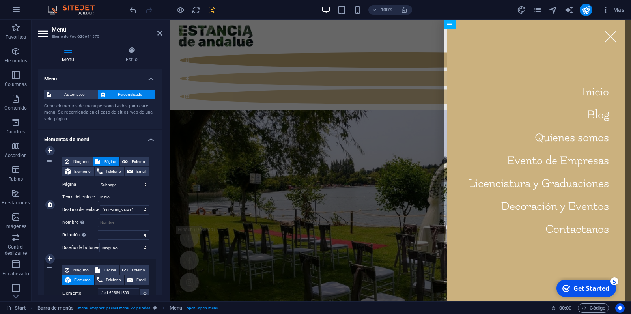
select select
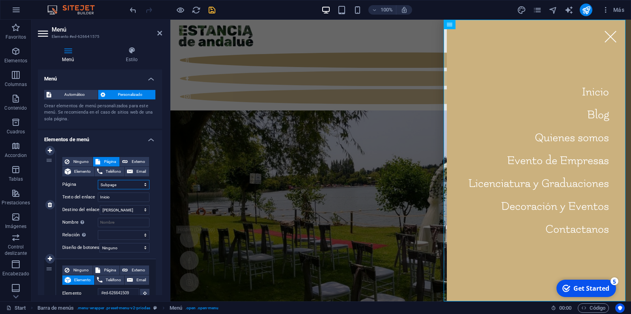
click at [98, 180] on select "Start Subpage Legal Notice Privacy" at bounding box center [124, 184] width 52 height 9
select select "0"
click option "Start" at bounding box center [0, 0] width 0 height 0
select select
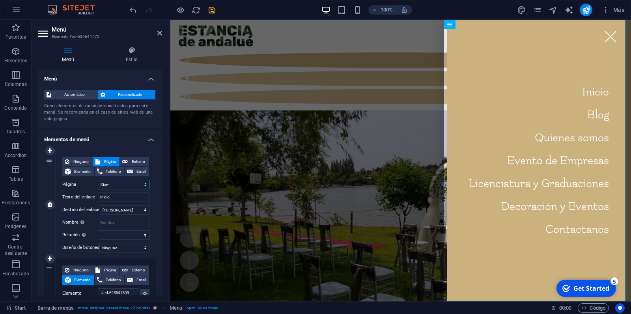
select select
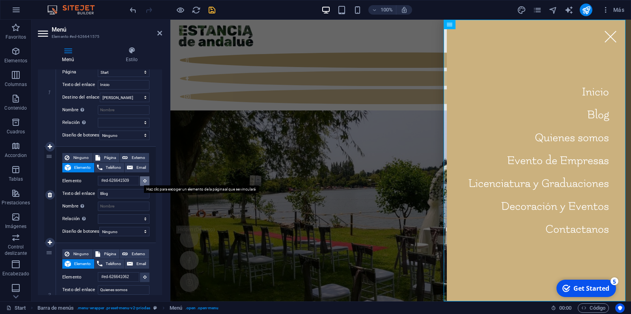
click at [143, 182] on icon at bounding box center [145, 181] width 4 height 4
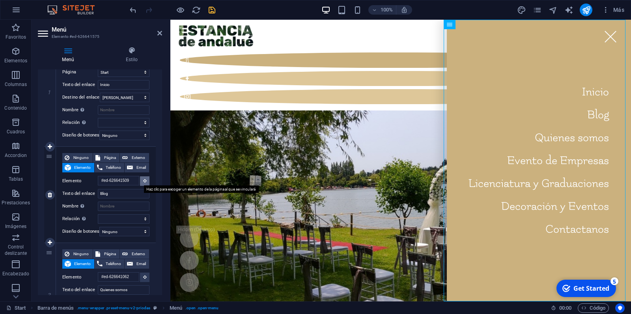
click at [143, 182] on icon at bounding box center [145, 181] width 4 height 4
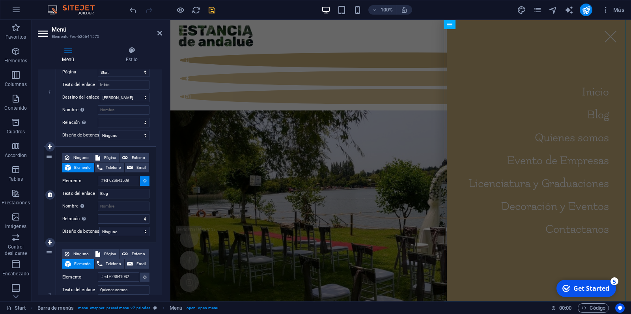
click at [143, 182] on icon at bounding box center [145, 181] width 4 height 4
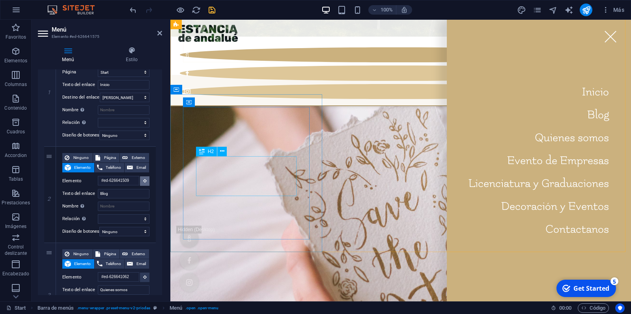
scroll to position [579, 0]
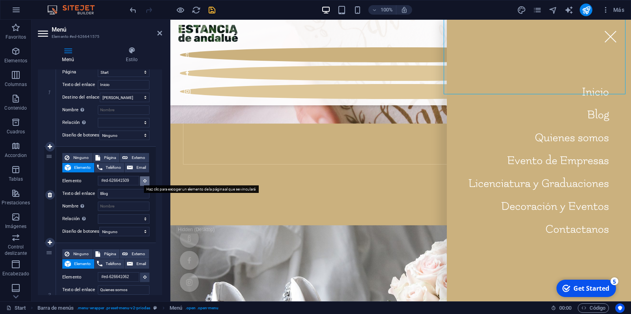
click at [141, 179] on button at bounding box center [144, 180] width 9 height 9
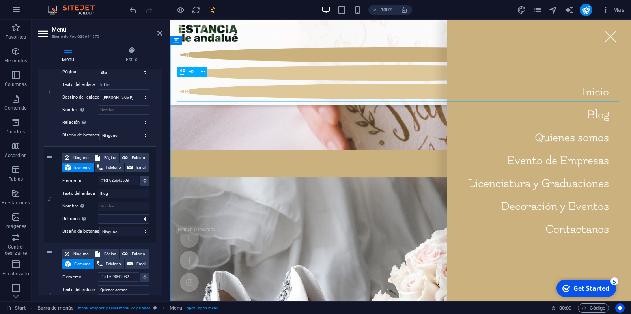
select select
type input "#ed-626641512"
select select
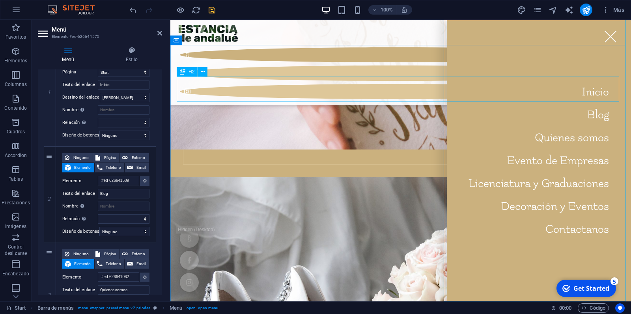
select select
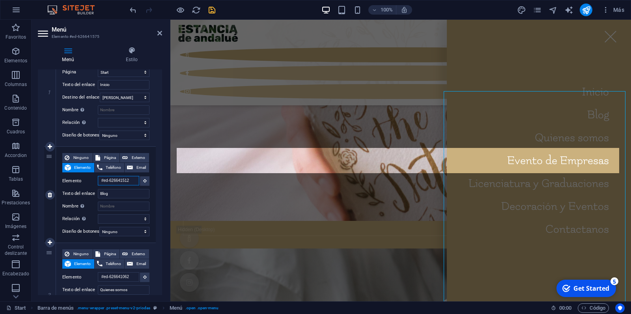
scroll to position [0, 5]
drag, startPoint x: 117, startPoint y: 180, endPoint x: 141, endPoint y: 180, distance: 23.3
click at [139, 180] on input "#ed-626641512" at bounding box center [118, 180] width 41 height 9
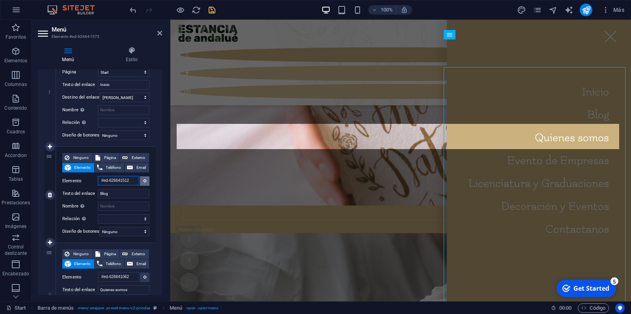
scroll to position [524, 0]
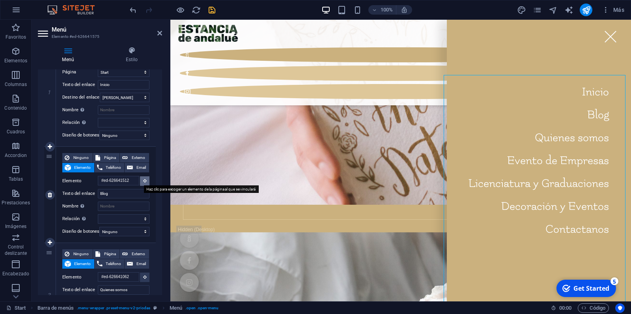
click at [143, 181] on icon at bounding box center [145, 181] width 4 height 4
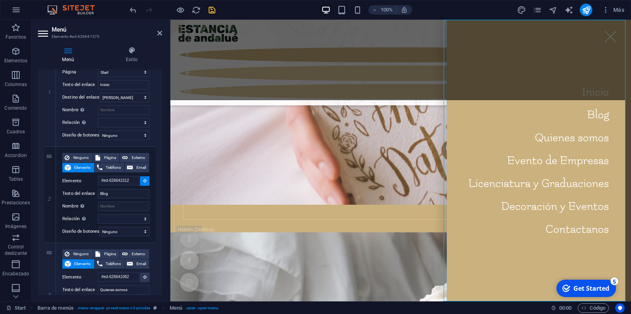
select select
type input "#ed-626641509"
select select
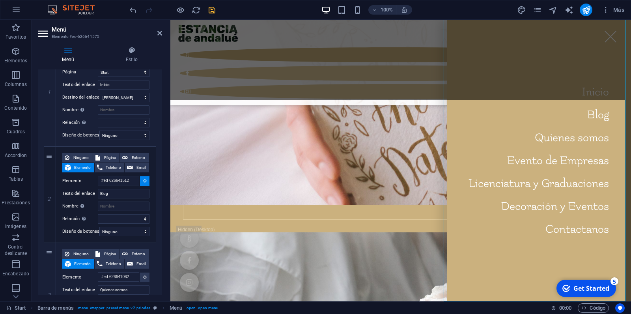
select select
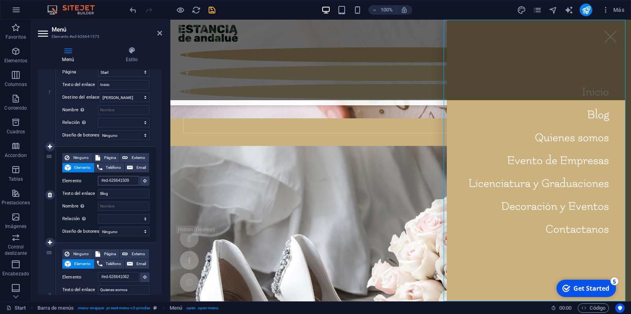
scroll to position [672, 0]
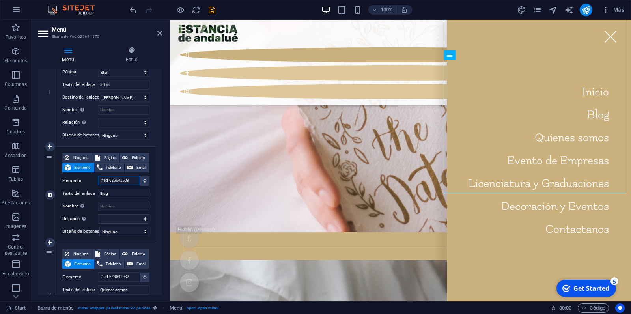
drag, startPoint x: 128, startPoint y: 179, endPoint x: 92, endPoint y: 180, distance: 36.3
click at [92, 180] on div "Elemento #ed-626641509" at bounding box center [105, 181] width 87 height 10
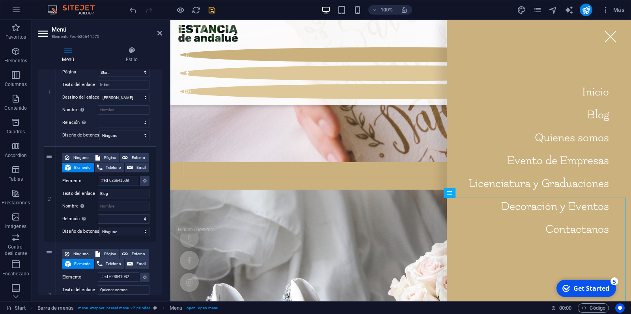
scroll to position [469, 0]
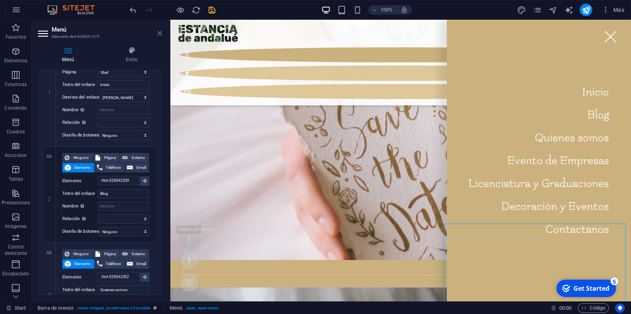
click at [160, 32] on icon at bounding box center [159, 33] width 5 height 6
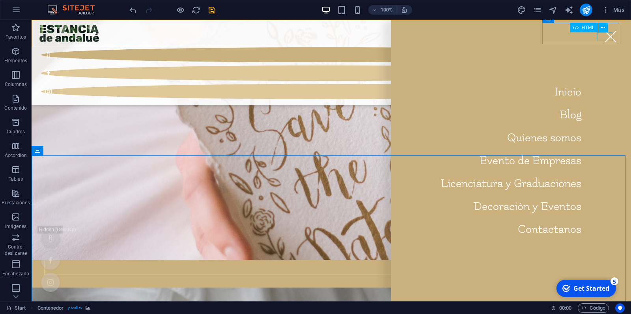
click at [605, 40] on div at bounding box center [610, 36] width 16 height 9
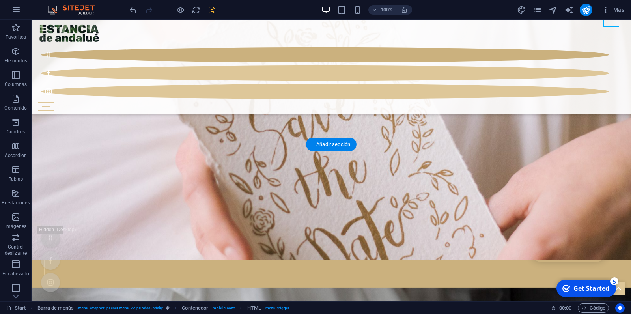
scroll to position [510, 0]
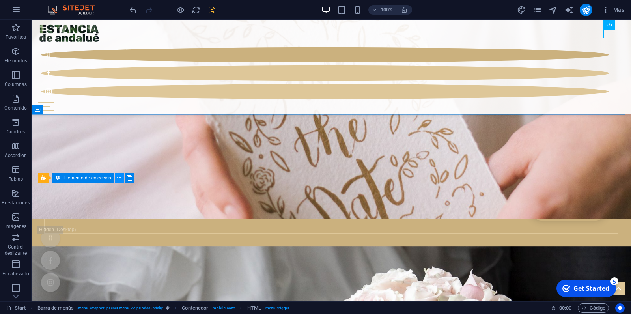
click at [119, 179] on icon at bounding box center [119, 178] width 4 height 8
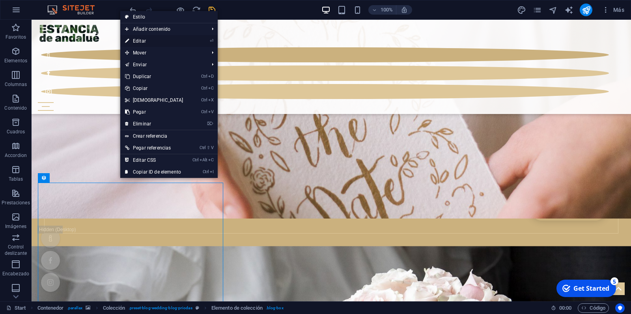
click at [144, 40] on link "⏎ Editar" at bounding box center [154, 41] width 68 height 12
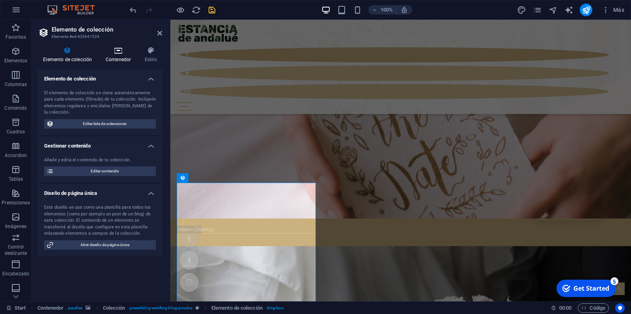
click at [122, 50] on icon at bounding box center [118, 51] width 36 height 8
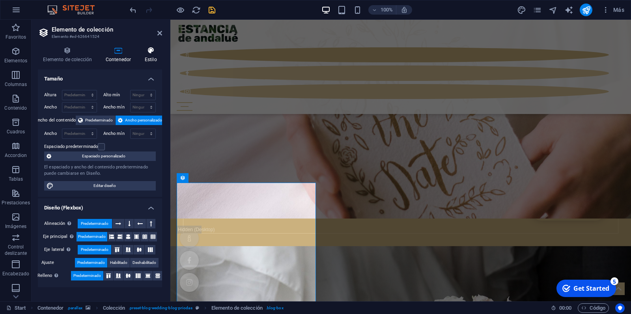
click at [146, 51] on icon at bounding box center [151, 51] width 22 height 8
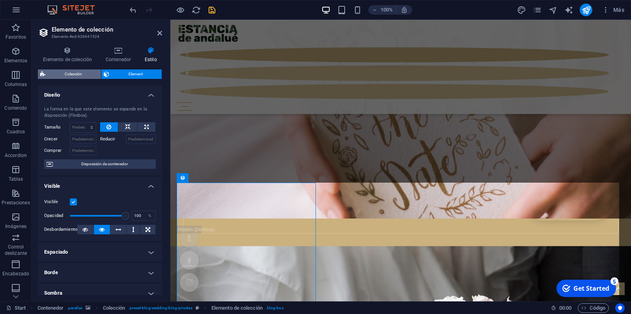
click at [73, 75] on span "Colección" at bounding box center [73, 73] width 51 height 9
select select "rem"
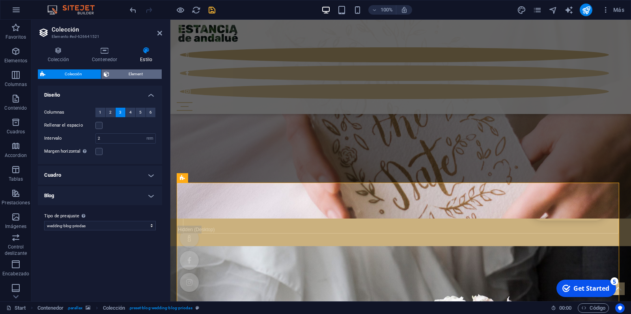
click at [123, 74] on span "Element" at bounding box center [136, 73] width 48 height 9
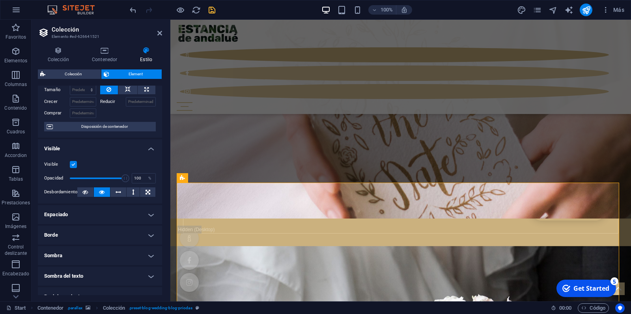
scroll to position [75, 0]
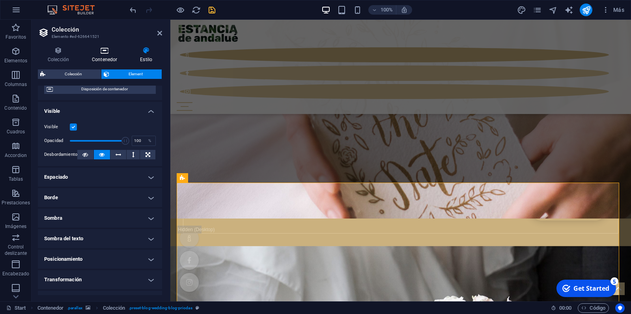
click at [98, 56] on h4 "Contenedor" at bounding box center [106, 55] width 48 height 17
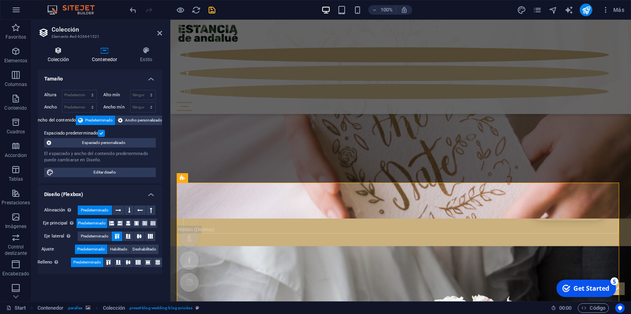
click at [59, 56] on h4 "Colección" at bounding box center [60, 55] width 44 height 17
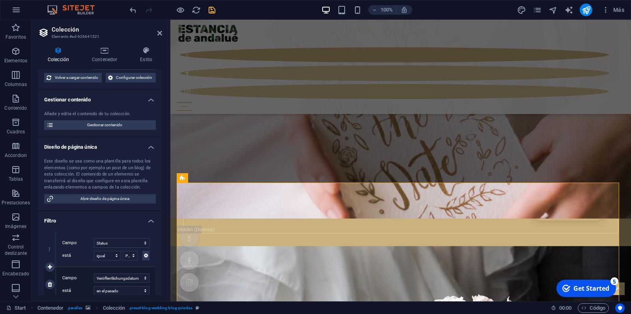
scroll to position [0, 0]
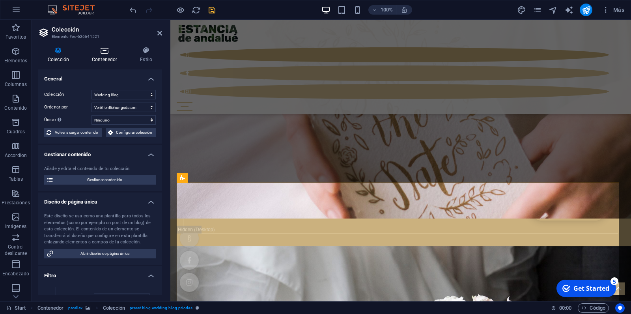
click at [101, 56] on h4 "Contenedor" at bounding box center [106, 55] width 48 height 17
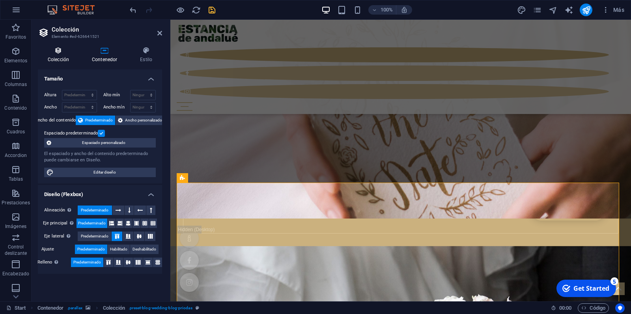
click at [58, 53] on icon at bounding box center [58, 51] width 41 height 8
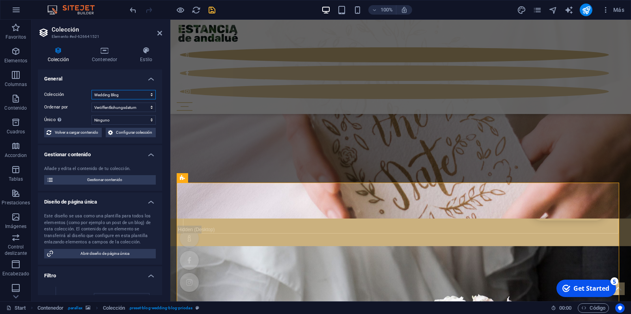
click at [91, 90] on select "Wedding Blog" at bounding box center [123, 94] width 64 height 9
click at [146, 94] on select "Wedding Blog" at bounding box center [123, 94] width 64 height 9
click at [91, 102] on select "Creado a las (ascendente) Creado a las (descendente) Actualizado a las (ascende…" at bounding box center [123, 106] width 64 height 9
click at [147, 106] on select "Creado a las (ascendente) Creado a las (descendente) Actualizado a las (ascende…" at bounding box center [123, 106] width 64 height 9
click at [91, 115] on select "Ninguno Name Slug Beschreibung Content Kategorie Autor Bild Veröffentlichungsda…" at bounding box center [123, 119] width 64 height 9
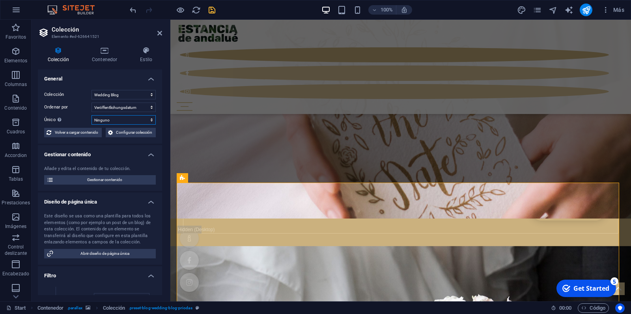
click at [147, 118] on select "Ninguno Name Slug Beschreibung Content Kategorie Autor Bild Veröffentlichungsda…" at bounding box center [123, 119] width 64 height 9
click at [71, 9] on img at bounding box center [74, 9] width 59 height 9
click at [71, 7] on img at bounding box center [74, 9] width 59 height 9
click at [20, 7] on icon "button" at bounding box center [15, 9] width 9 height 9
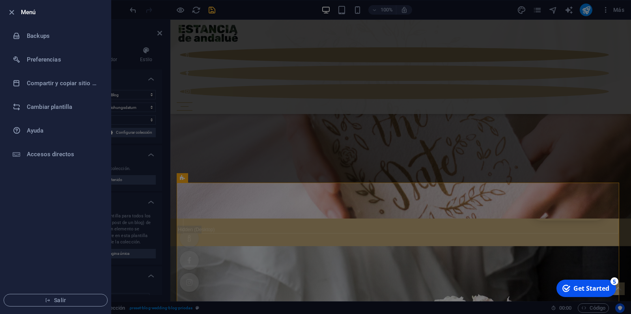
click at [621, 7] on div at bounding box center [315, 157] width 631 height 314
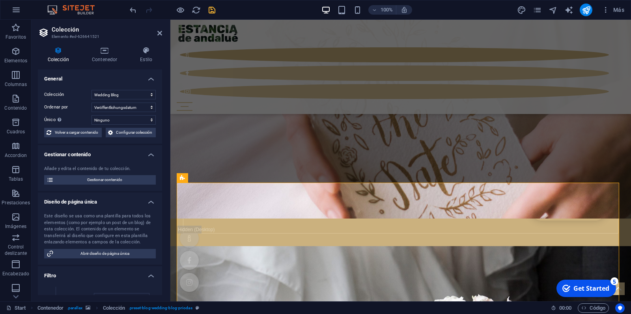
click at [621, 7] on span "Más" at bounding box center [612, 10] width 22 height 8
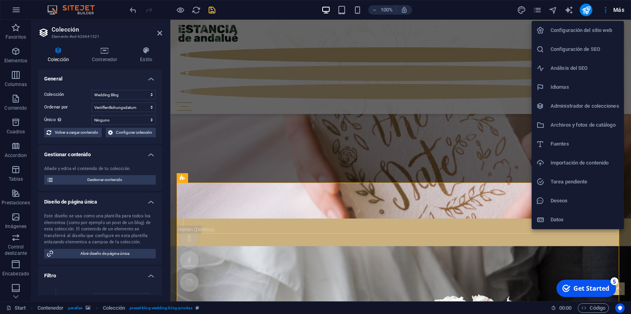
click at [621, 7] on div at bounding box center [315, 157] width 631 height 314
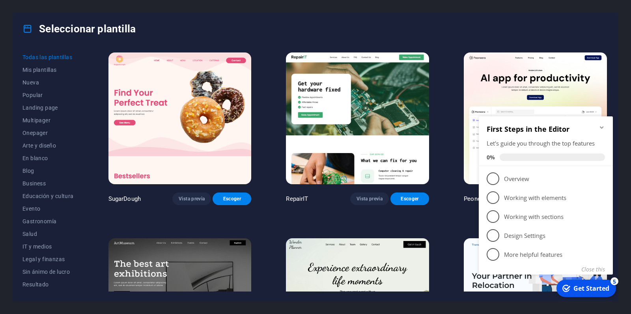
click at [600, 125] on icon "Minimize checklist" at bounding box center [601, 127] width 6 height 6
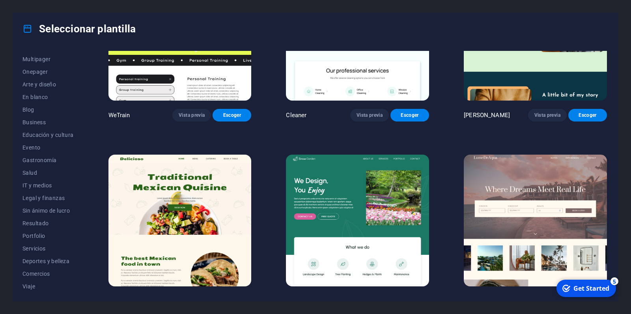
scroll to position [75, 0]
click at [35, 131] on span "Evento" at bounding box center [47, 133] width 51 height 6
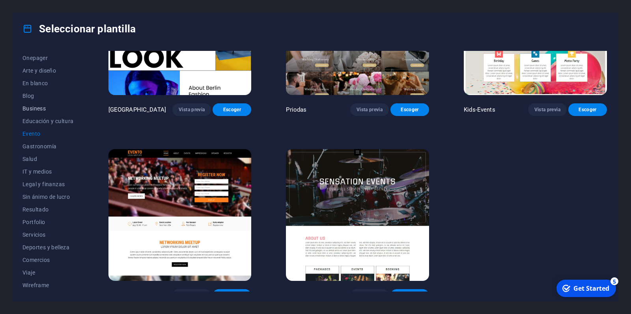
click at [37, 110] on span "Business" at bounding box center [47, 108] width 51 height 6
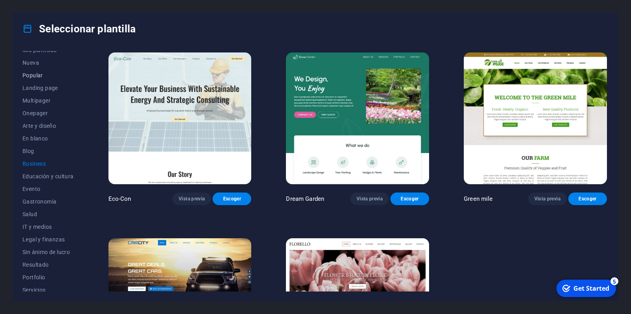
scroll to position [0, 0]
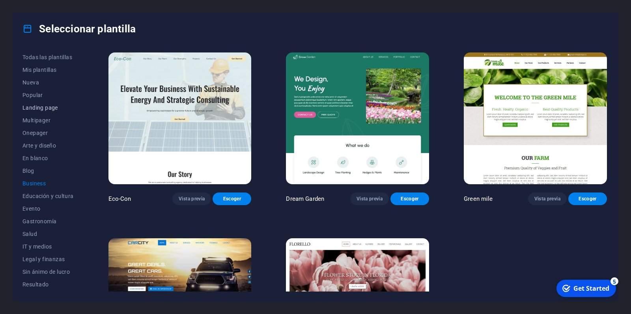
click at [41, 107] on span "Landing page" at bounding box center [47, 107] width 51 height 6
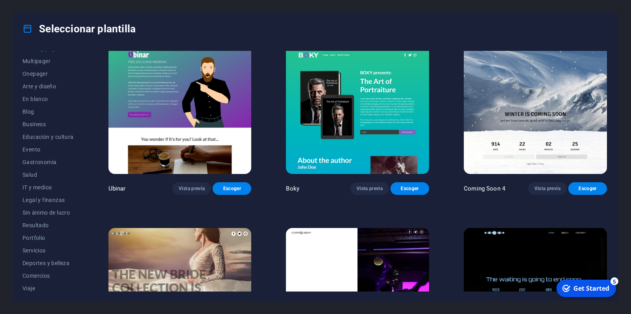
scroll to position [75, 0]
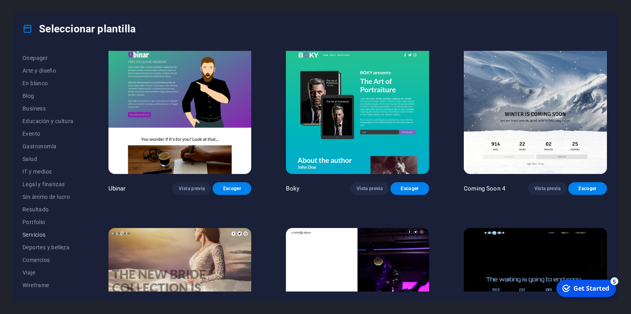
click at [35, 237] on span "Servicios" at bounding box center [47, 234] width 51 height 6
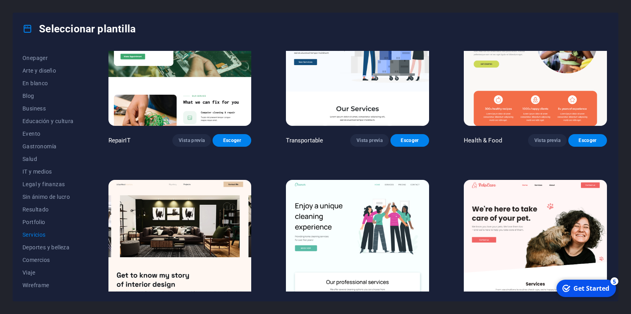
scroll to position [0, 0]
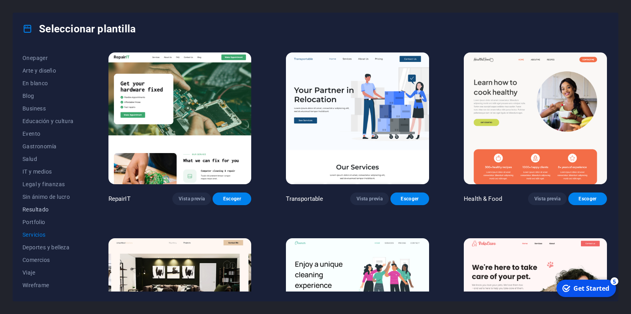
click at [42, 210] on span "Resultado" at bounding box center [47, 209] width 51 height 6
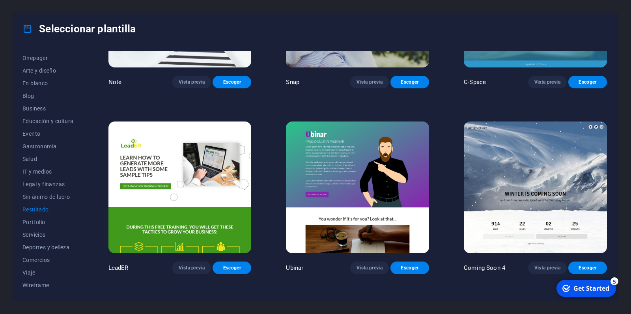
scroll to position [822, 0]
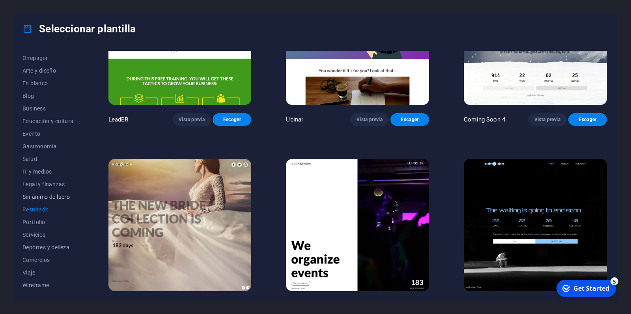
click at [39, 197] on span "Sin ánimo de lucro" at bounding box center [47, 197] width 51 height 6
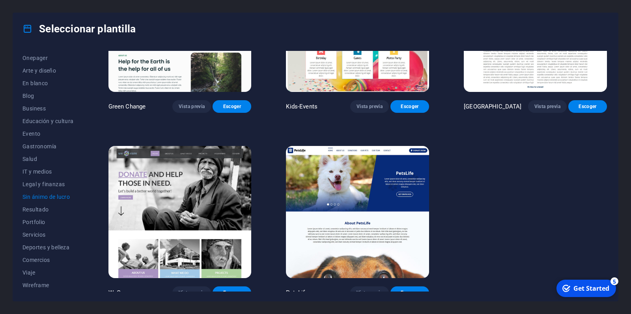
scroll to position [0, 0]
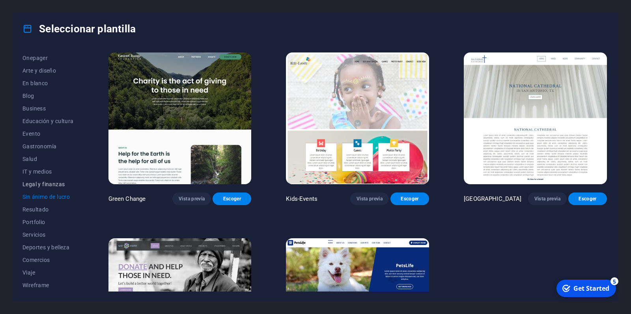
click at [36, 183] on span "Legal y finanzas" at bounding box center [47, 184] width 51 height 6
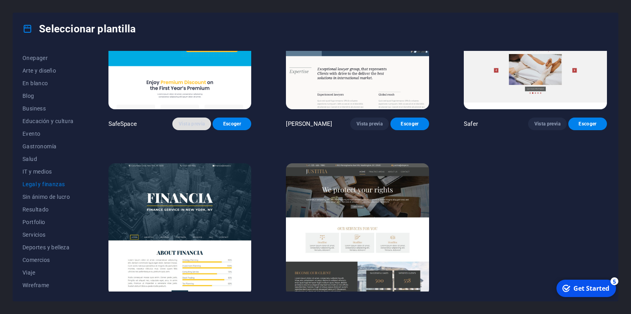
scroll to position [93, 0]
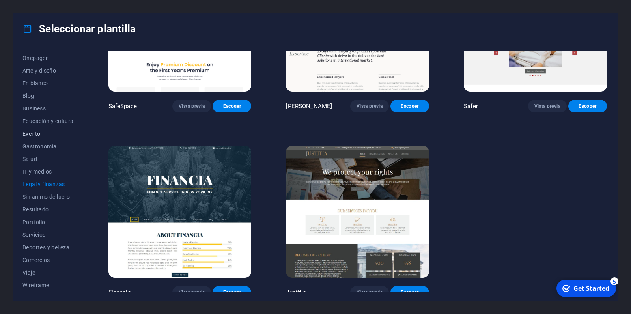
click at [36, 132] on span "Evento" at bounding box center [47, 133] width 51 height 6
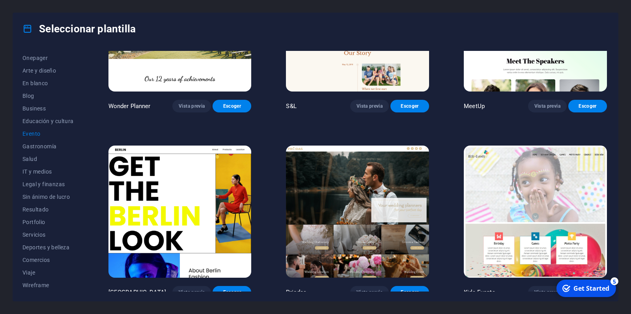
scroll to position [0, 0]
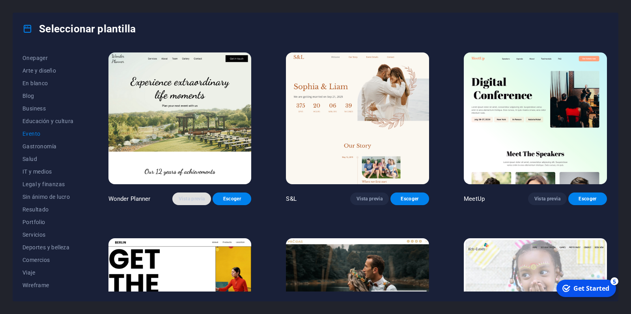
click at [183, 195] on span "Vista previa" at bounding box center [192, 198] width 26 height 6
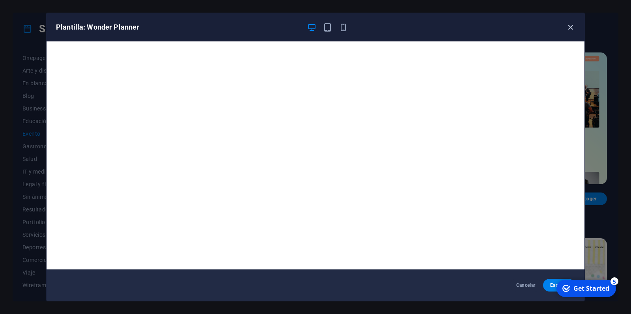
click at [568, 27] on icon "button" at bounding box center [570, 27] width 9 height 9
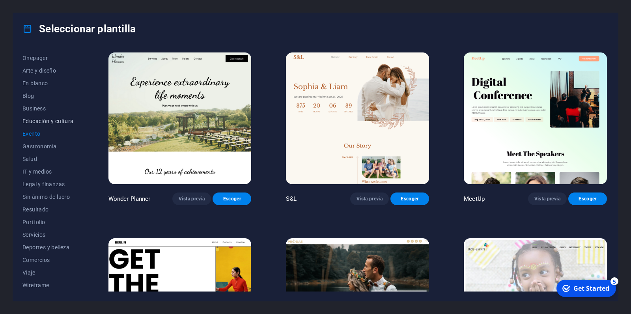
click at [36, 119] on span "Educación y cultura" at bounding box center [47, 121] width 51 height 6
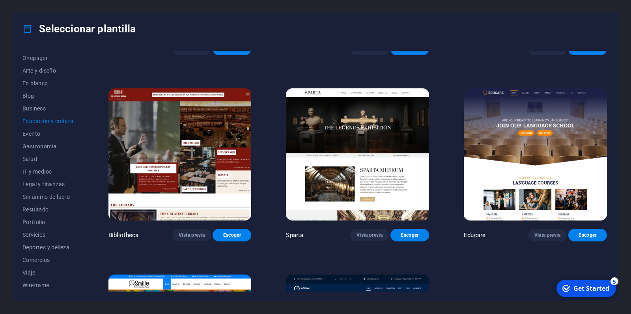
scroll to position [112, 0]
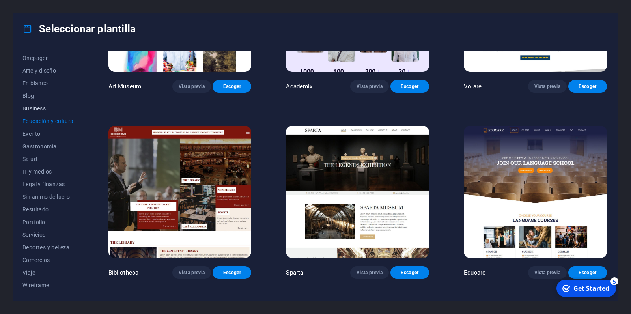
click at [33, 107] on span "Business" at bounding box center [47, 108] width 51 height 6
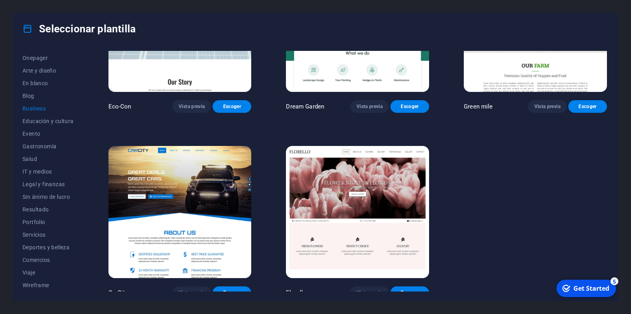
scroll to position [0, 0]
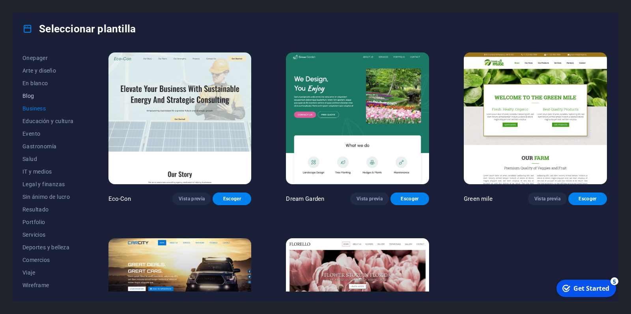
click at [23, 95] on span "Blog" at bounding box center [47, 96] width 51 height 6
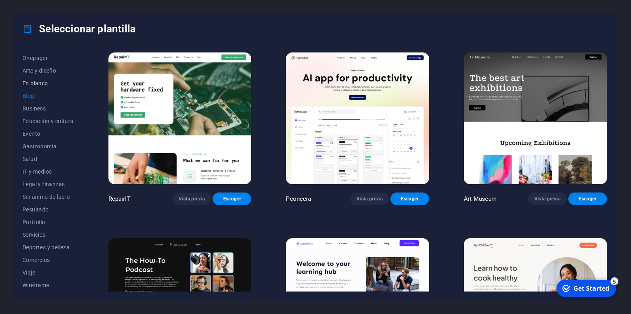
click at [33, 82] on span "En blanco" at bounding box center [47, 83] width 51 height 6
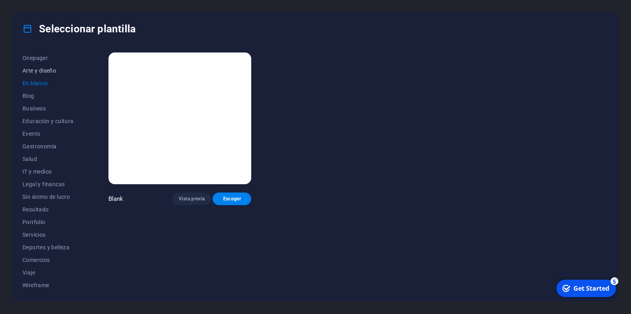
click at [41, 70] on span "Arte y diseño" at bounding box center [47, 70] width 51 height 6
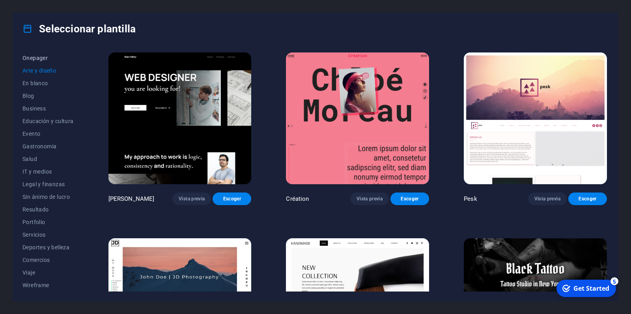
click at [33, 58] on span "Onepager" at bounding box center [47, 58] width 51 height 6
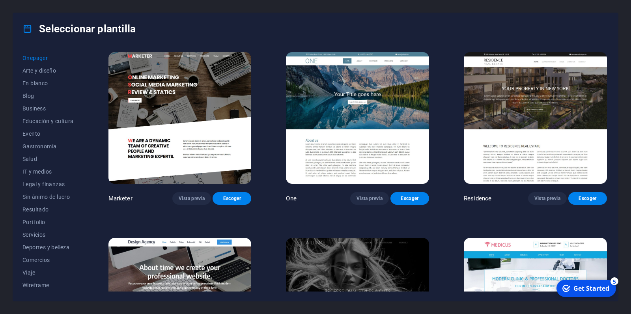
scroll to position [3744, 0]
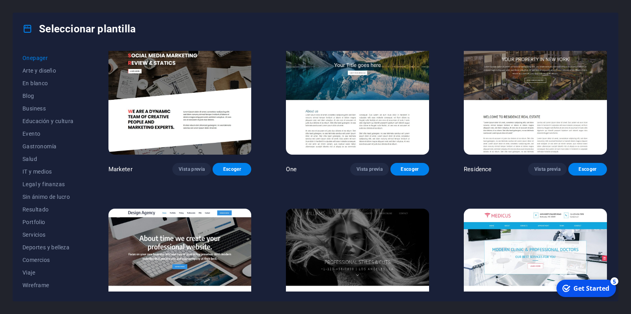
click at [225, 208] on img at bounding box center [179, 274] width 143 height 132
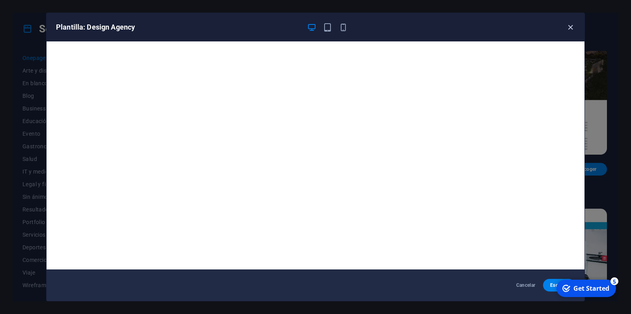
click at [567, 28] on icon "button" at bounding box center [570, 27] width 9 height 9
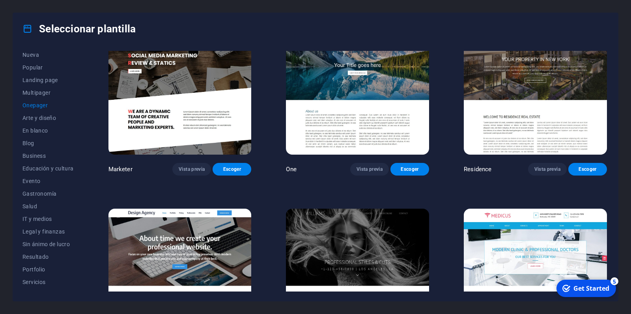
scroll to position [0, 0]
click at [49, 120] on span "Multipager" at bounding box center [47, 120] width 51 height 6
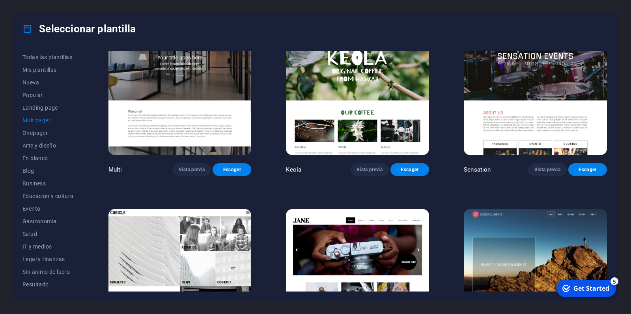
scroll to position [3744, 0]
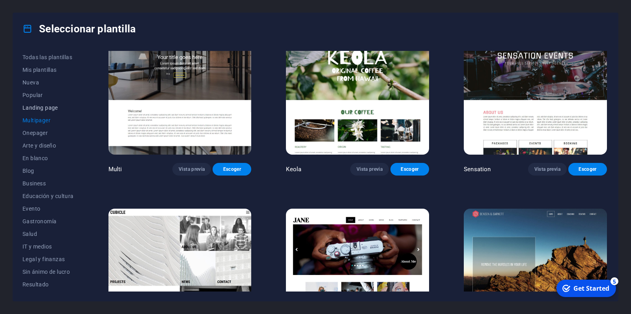
click at [41, 106] on span "Landing page" at bounding box center [47, 107] width 51 height 6
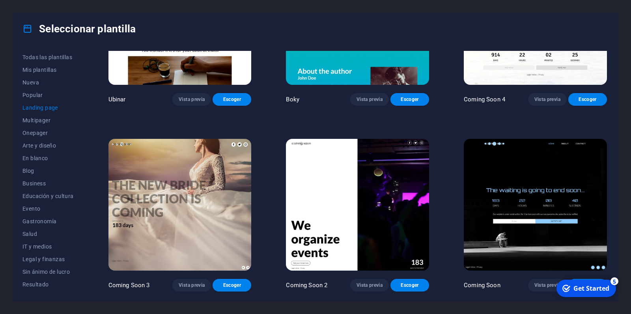
scroll to position [1369, 0]
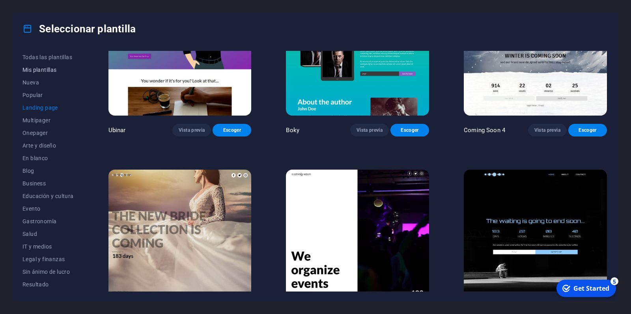
click at [37, 67] on span "Mis plantillas" at bounding box center [47, 70] width 51 height 6
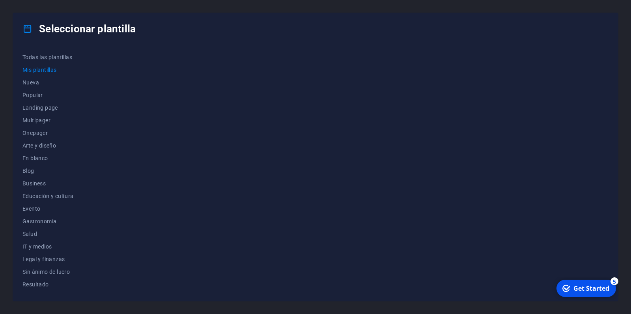
scroll to position [0, 0]
click at [582, 282] on div "checkmark Get Started 5" at bounding box center [586, 287] width 60 height 17
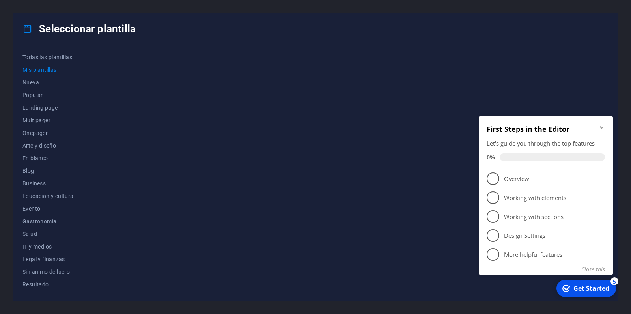
click at [339, 174] on div at bounding box center [357, 171] width 501 height 240
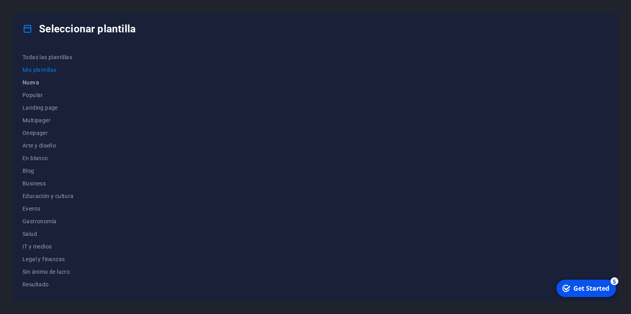
click at [31, 85] on span "Nueva" at bounding box center [47, 82] width 51 height 6
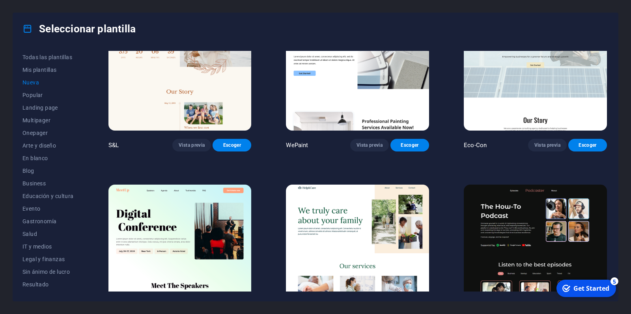
scroll to position [415, 0]
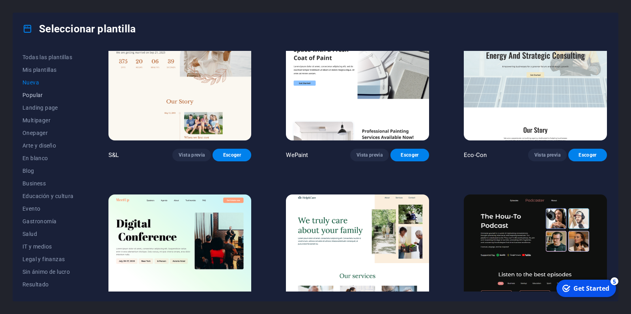
click at [44, 94] on span "Popular" at bounding box center [47, 95] width 51 height 6
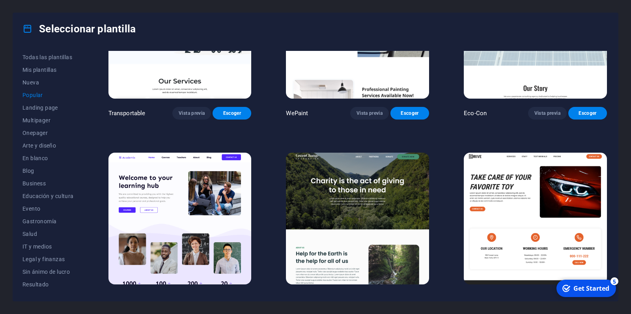
scroll to position [300, 0]
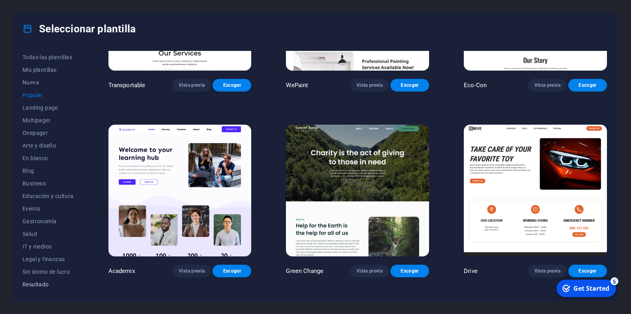
click at [50, 288] on button "Resultado" at bounding box center [47, 284] width 51 height 13
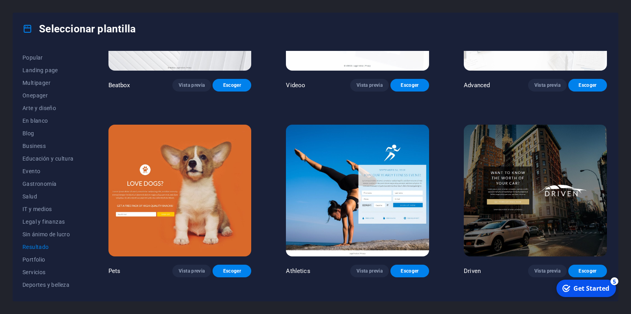
scroll to position [75, 0]
click at [41, 285] on span "Wireframe" at bounding box center [47, 285] width 51 height 6
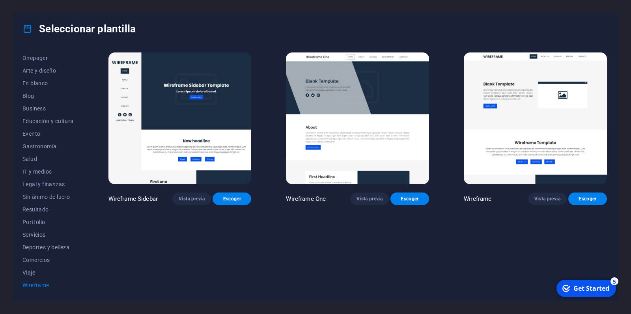
scroll to position [0, 0]
click at [40, 275] on span "Viaje" at bounding box center [47, 272] width 51 height 6
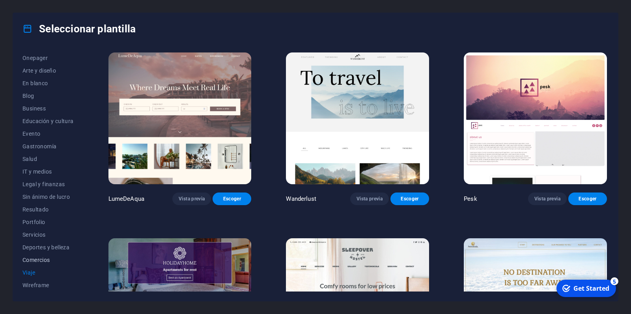
click at [42, 257] on span "Comercios" at bounding box center [47, 260] width 51 height 6
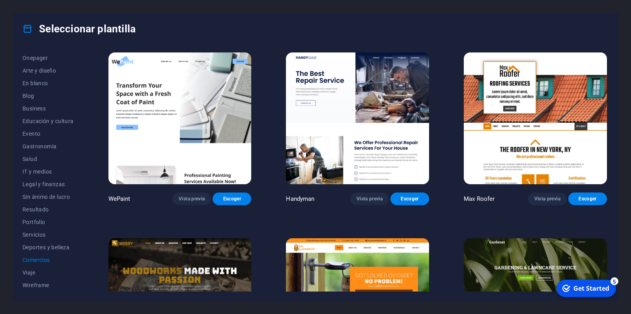
click at [600, 288] on div "Get Started" at bounding box center [591, 288] width 36 height 9
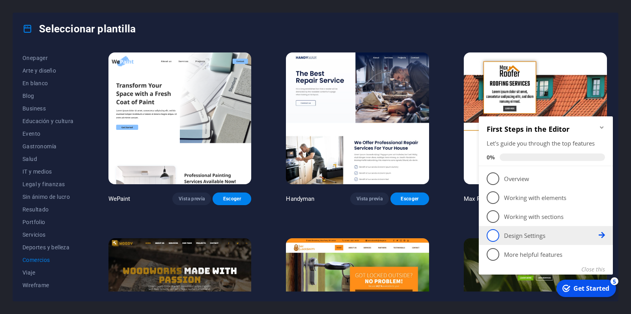
click at [523, 236] on p "Design Settings - incomplete" at bounding box center [551, 235] width 95 height 8
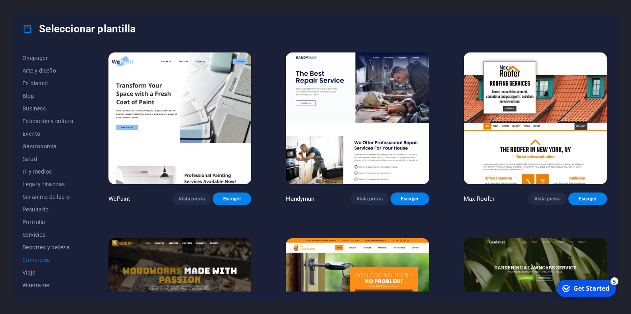
click at [588, 290] on div "Get Started" at bounding box center [591, 288] width 36 height 9
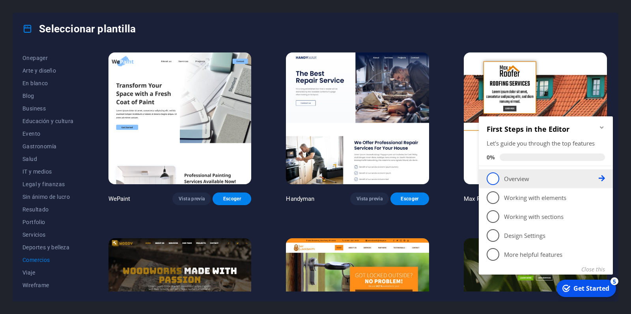
click at [510, 184] on link "1 Overview - incomplete" at bounding box center [545, 178] width 118 height 13
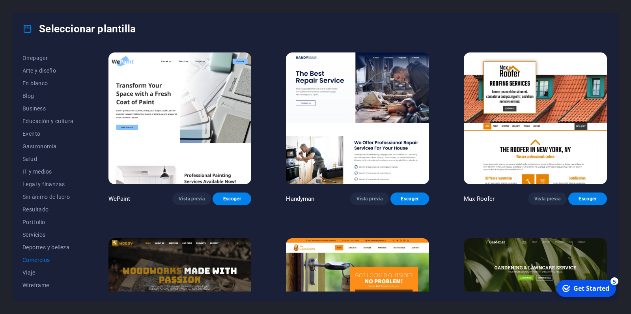
click at [588, 293] on div "checkmark Get Started 5" at bounding box center [586, 287] width 60 height 17
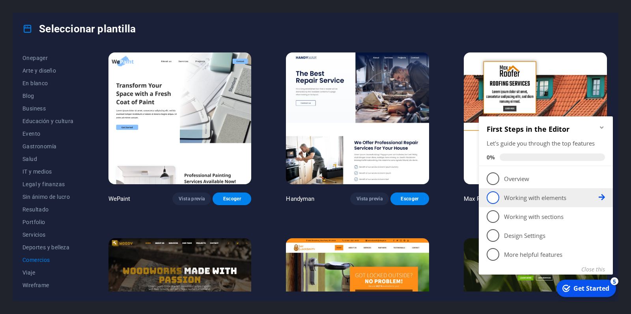
click at [492, 198] on span "2" at bounding box center [492, 197] width 13 height 13
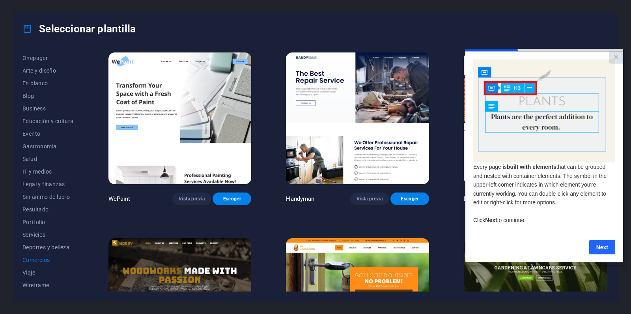
click at [601, 249] on link "Next" at bounding box center [602, 247] width 26 height 14
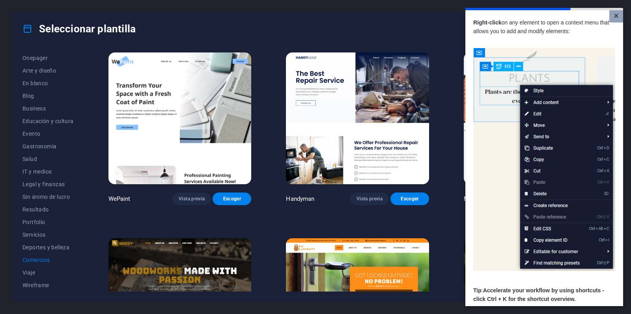
click at [612, 13] on link "×" at bounding box center [616, 16] width 14 height 12
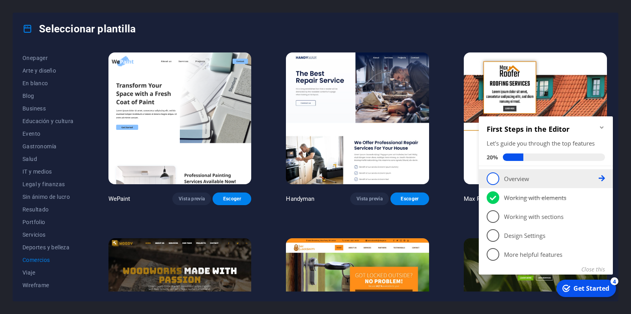
click at [496, 180] on span "1" at bounding box center [492, 178] width 13 height 13
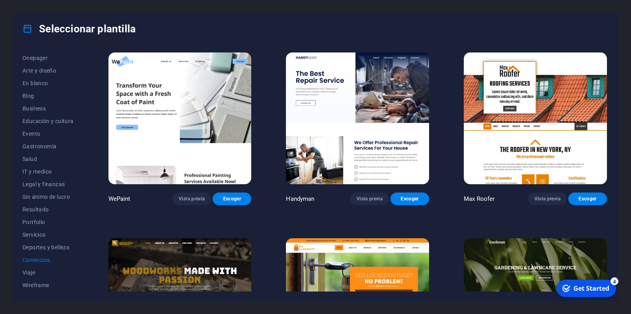
click at [590, 288] on div "Get Started" at bounding box center [591, 288] width 36 height 9
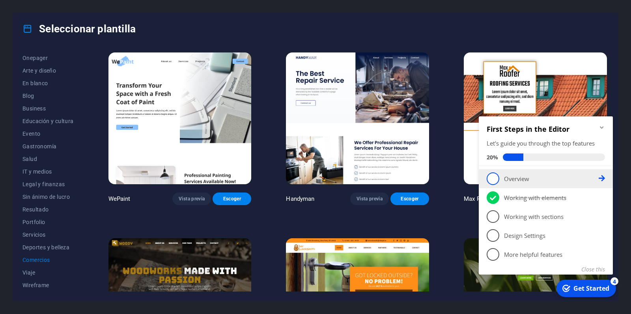
click at [605, 177] on li "1 Overview - incomplete" at bounding box center [545, 178] width 134 height 19
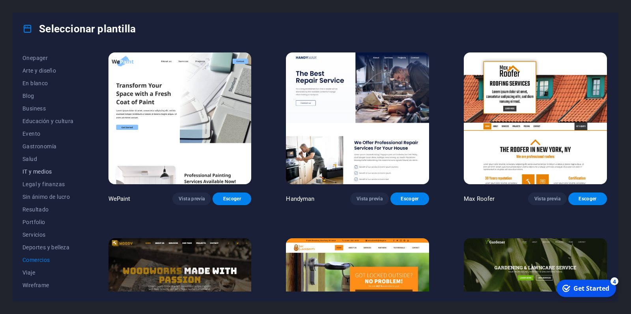
click at [50, 171] on span "IT y medios" at bounding box center [47, 171] width 51 height 6
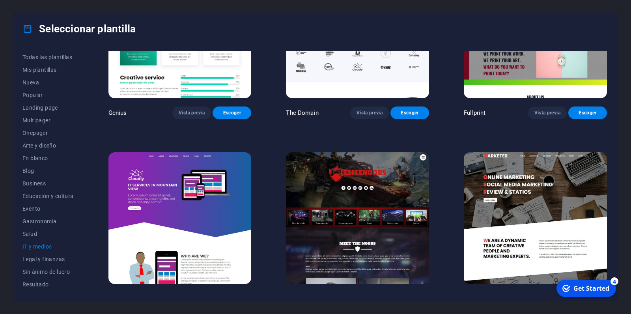
click at [5, 73] on div "Seleccionar plantilla Todas las plantillas Mis plantillas Nueva Popular Landing…" at bounding box center [315, 157] width 631 height 314
click at [64, 107] on span "Landing page" at bounding box center [47, 107] width 51 height 6
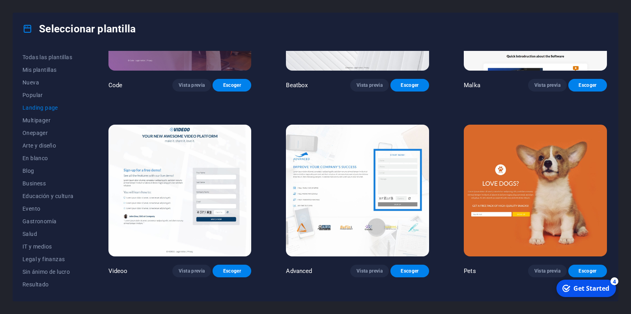
scroll to position [412, 0]
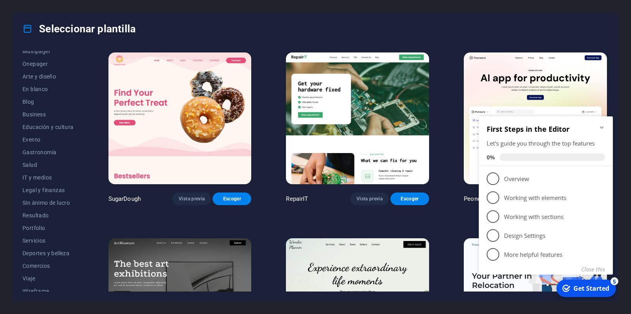
scroll to position [75, 0]
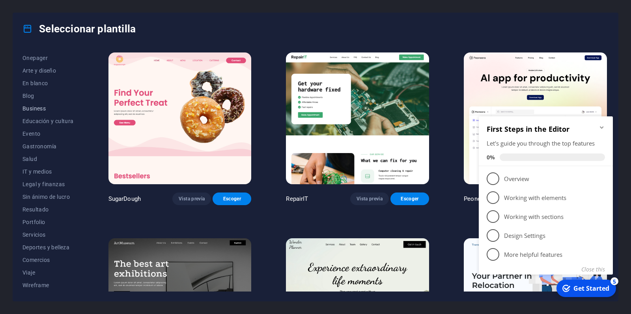
click at [38, 108] on span "Business" at bounding box center [47, 108] width 51 height 6
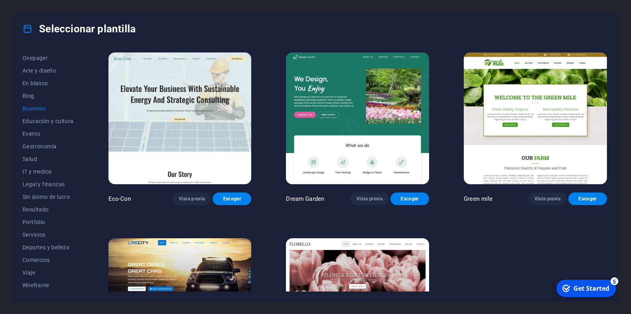
click at [196, 122] on img at bounding box center [179, 118] width 143 height 132
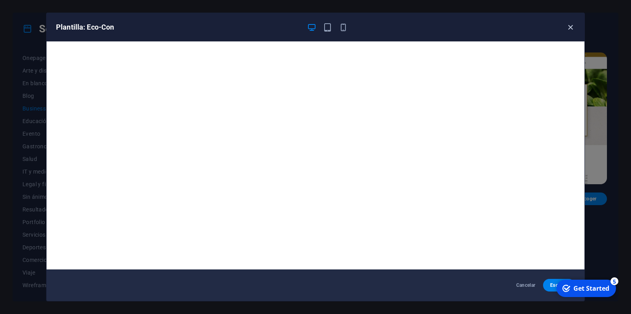
click at [568, 26] on icon "button" at bounding box center [570, 27] width 9 height 9
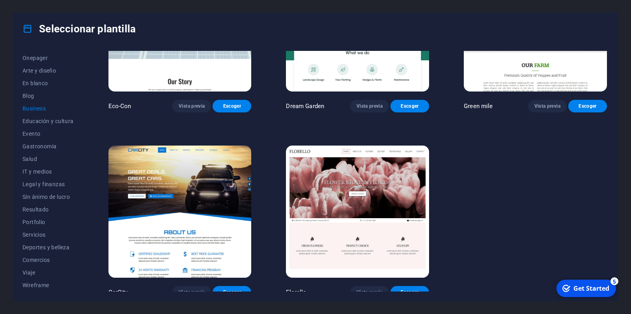
scroll to position [0, 0]
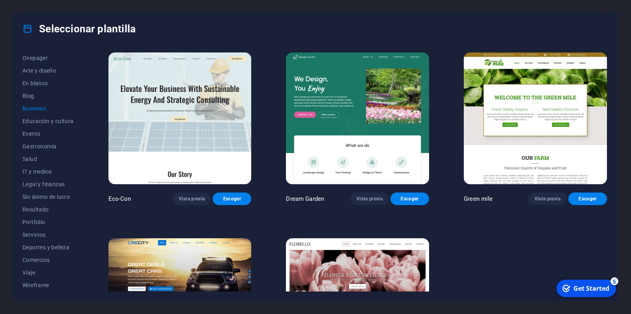
click at [577, 3] on div "Seleccionar plantilla Todas las plantillas Mis plantillas Nueva Popular Landing…" at bounding box center [315, 157] width 631 height 314
